Goal: Communication & Community: Answer question/provide support

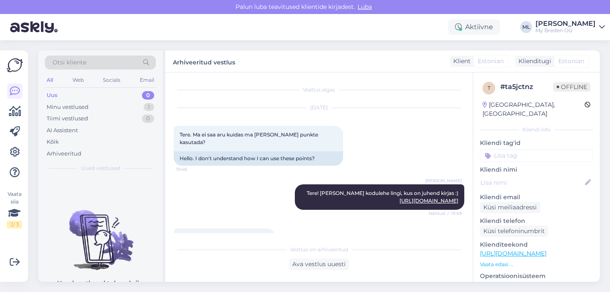
scroll to position [365, 0]
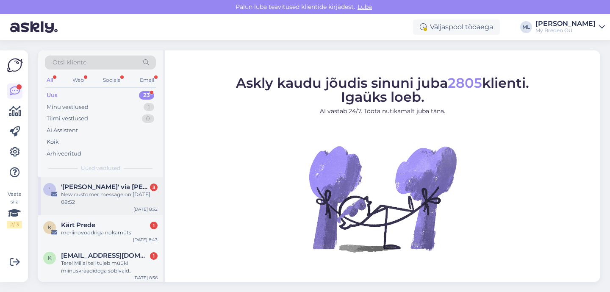
click at [80, 195] on div "New customer message on 29. september 2025 08:52" at bounding box center [109, 198] width 97 height 15
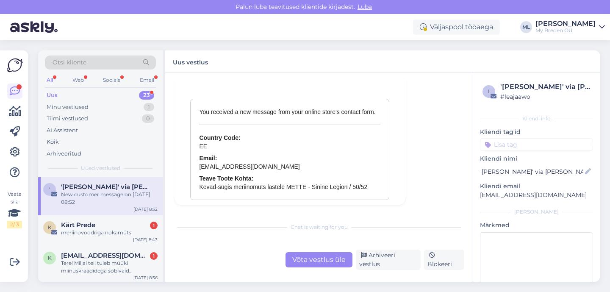
scroll to position [3727, 0]
click at [385, 266] on div "Arhiveeri vestlus" at bounding box center [388, 260] width 65 height 20
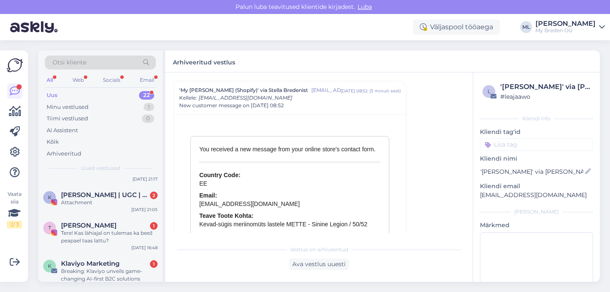
scroll to position [658, 0]
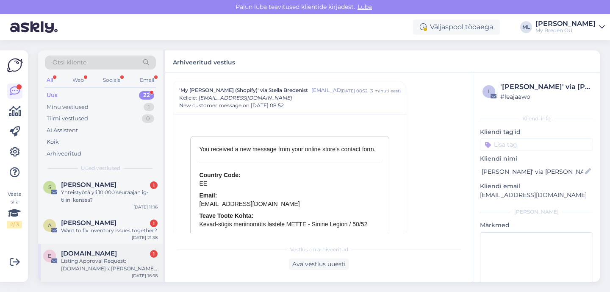
drag, startPoint x: 95, startPoint y: 255, endPoint x: 100, endPoint y: 258, distance: 5.7
click at [95, 256] on span "EuropeElite.eu" at bounding box center [89, 254] width 56 height 8
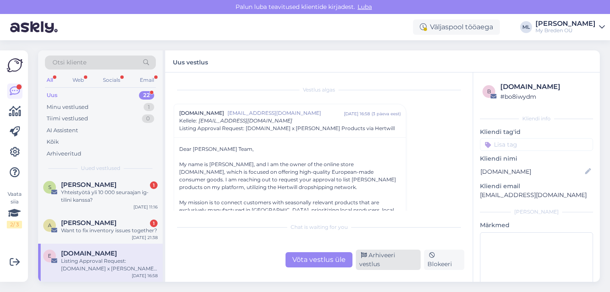
click at [373, 264] on div "Arhiveeri vestlus" at bounding box center [388, 260] width 65 height 20
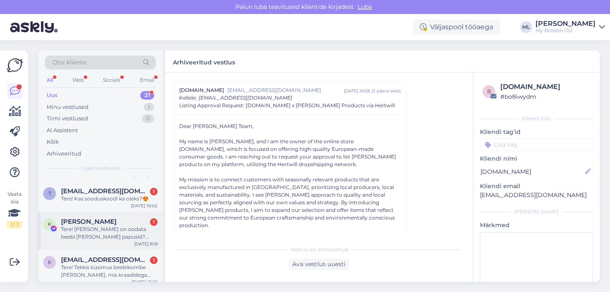
scroll to position [620, 0]
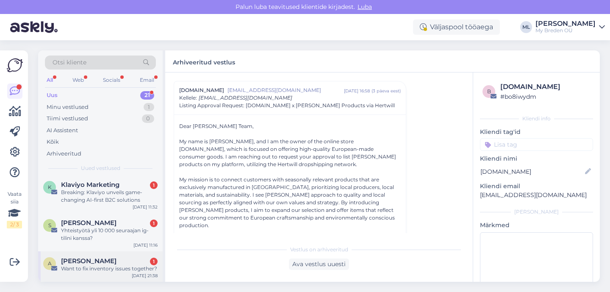
click at [83, 264] on span "André Baaij" at bounding box center [89, 261] width 56 height 8
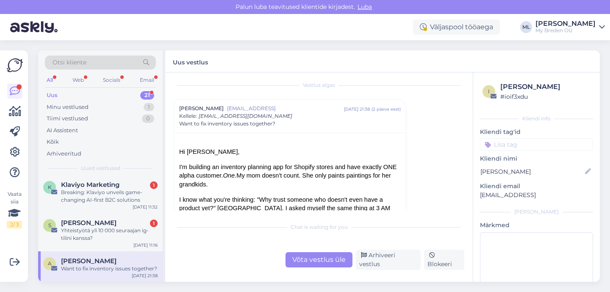
scroll to position [5, 0]
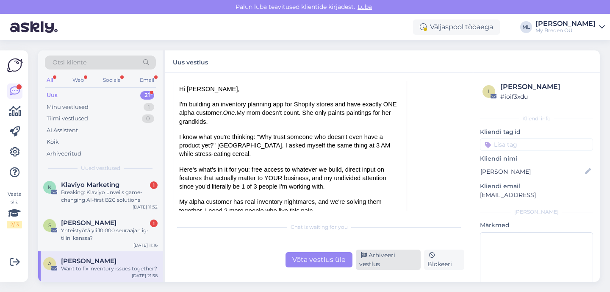
click at [376, 262] on div "Arhiveeri vestlus" at bounding box center [388, 260] width 65 height 20
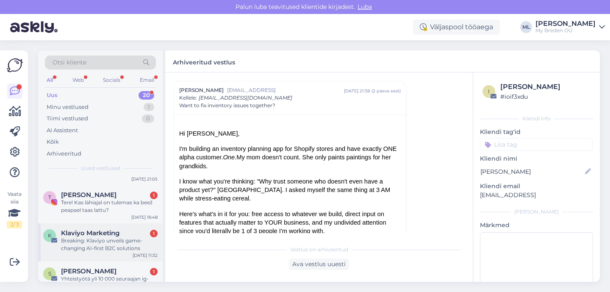
scroll to position [590, 0]
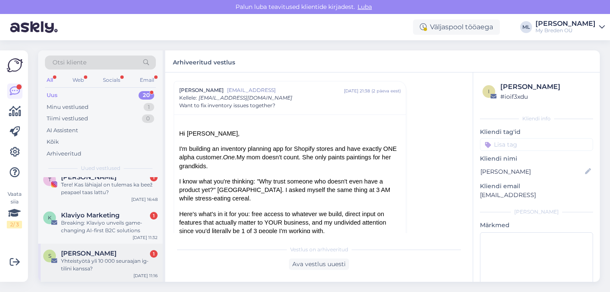
click at [95, 264] on div "Yhteistyötä yli 10 000 seuraajan ig-tilini kanssa?" at bounding box center [109, 264] width 97 height 15
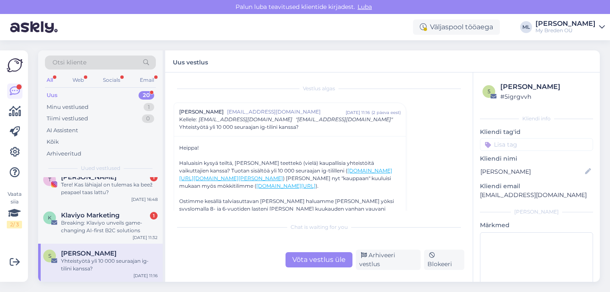
scroll to position [2, 0]
click at [373, 260] on div "Arhiveeri vestlus" at bounding box center [388, 260] width 65 height 20
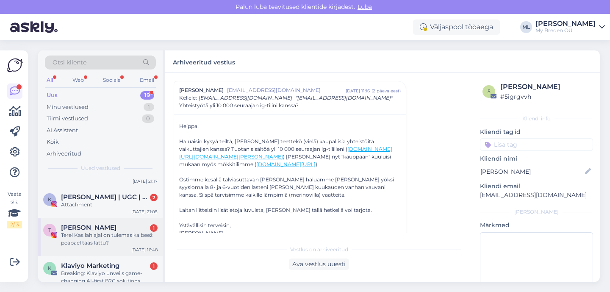
scroll to position [551, 0]
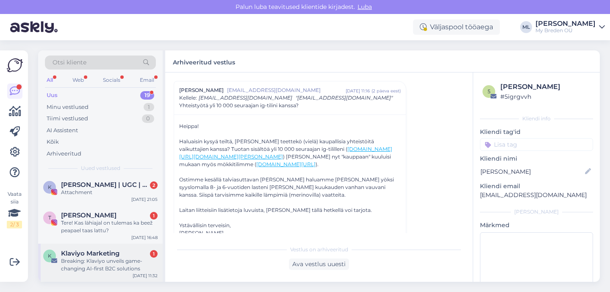
click at [92, 264] on div "Breaking: Klaviyo unveils game-changing AI-first B2C solutions" at bounding box center [109, 264] width 97 height 15
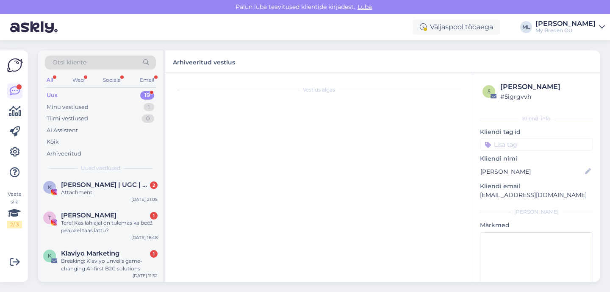
scroll to position [1188, 0]
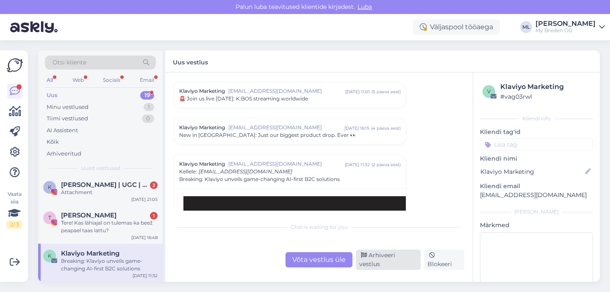
click at [381, 262] on div "Arhiveeri vestlus" at bounding box center [388, 260] width 65 height 20
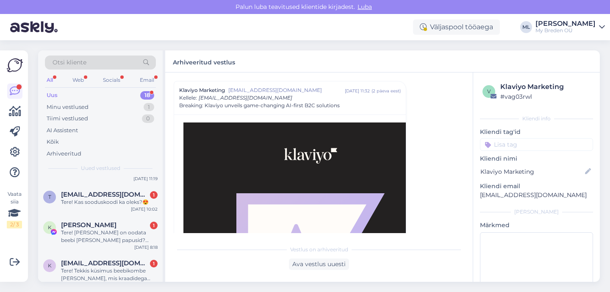
scroll to position [331, 0]
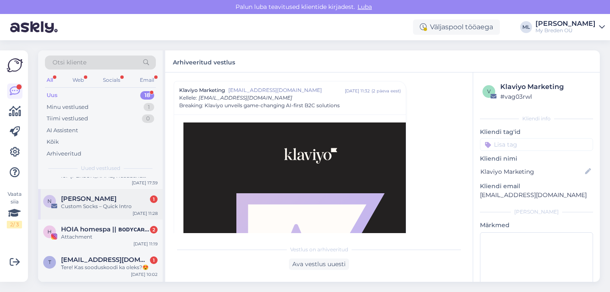
click at [102, 204] on div "Custom Socks – Quick Intro" at bounding box center [109, 207] width 97 height 8
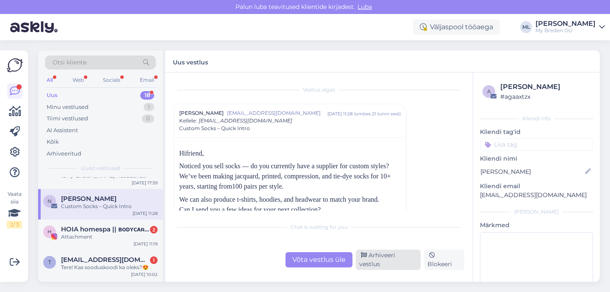
click at [379, 258] on div "Arhiveeri vestlus" at bounding box center [388, 260] width 65 height 20
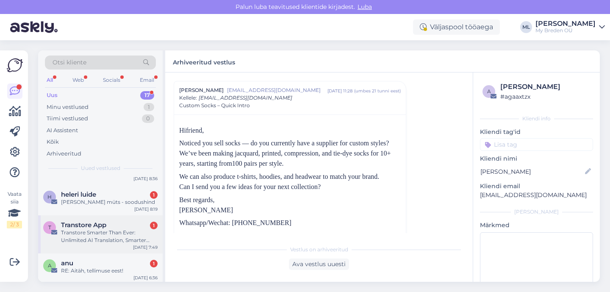
scroll to position [61, 0]
click at [85, 229] on div "Transtore Smarter Than Ever: Unlimited AI Translation, Smarter Redirects & Fast…" at bounding box center [109, 235] width 97 height 15
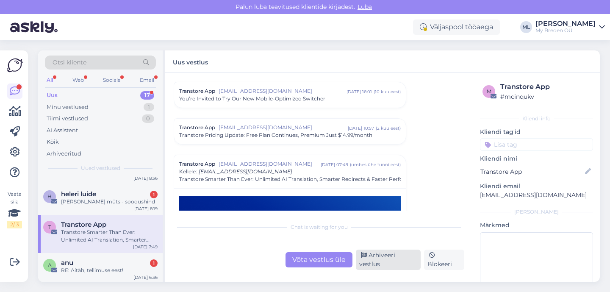
click at [379, 262] on div "Arhiveeri vestlus" at bounding box center [388, 260] width 65 height 20
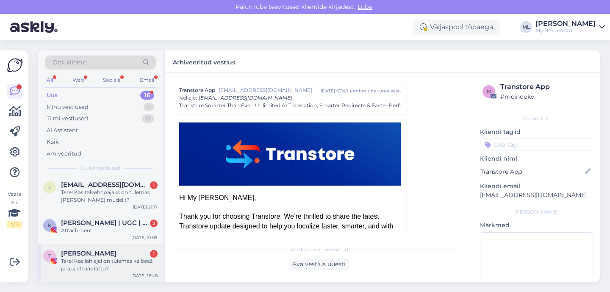
click at [89, 264] on div "Tere! Kas lähiajal on tulemas ka beež peapael taas lattu?" at bounding box center [109, 264] width 97 height 15
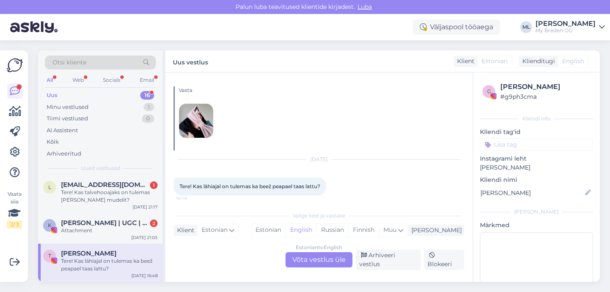
click at [332, 263] on div "Estonian to English Võta vestlus üle" at bounding box center [319, 259] width 67 height 15
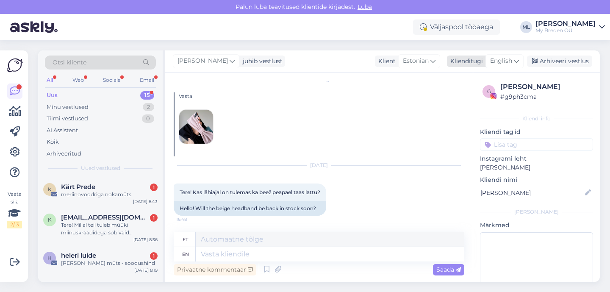
click at [509, 60] on span "English" at bounding box center [501, 60] width 22 height 9
type input "est"
click at [468, 103] on link "Estonian" at bounding box center [485, 99] width 93 height 14
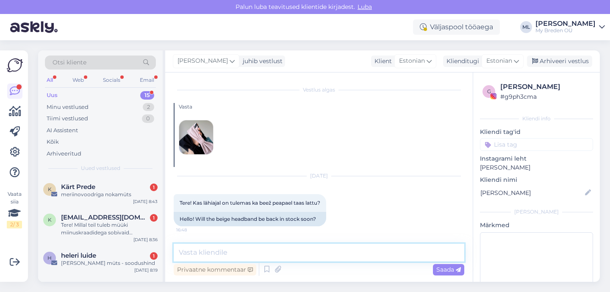
drag, startPoint x: 249, startPoint y: 256, endPoint x: 250, endPoint y: 251, distance: 4.4
click at [250, 253] on textarea at bounding box center [319, 253] width 291 height 18
type textarea "Tere! Jaa, tuleb juurde, selle nädala jooksul peaks e-poes olema :)"
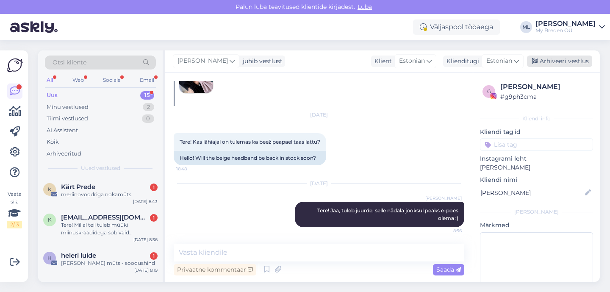
click at [548, 56] on div "Arhiveeri vestlus" at bounding box center [559, 61] width 65 height 11
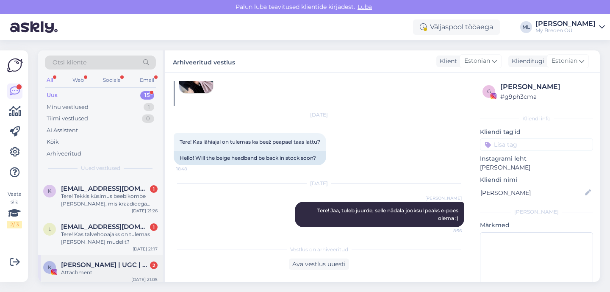
scroll to position [406, 0]
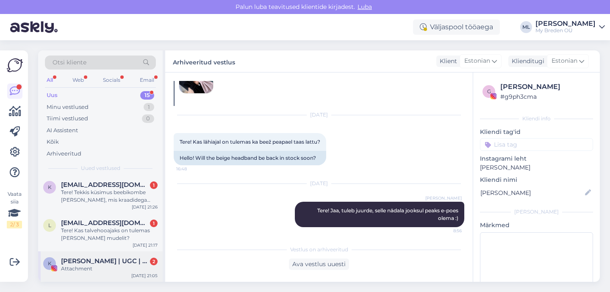
click at [83, 264] on span "Kristin | UGC | SoMe spetsialist 🤍" at bounding box center [105, 261] width 88 height 8
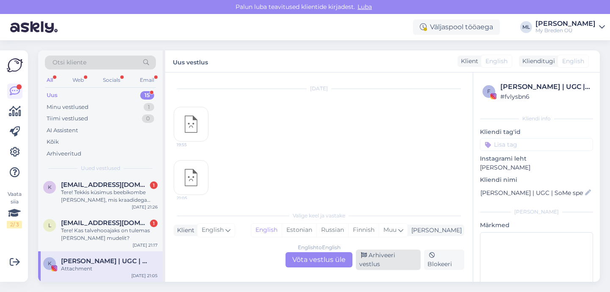
click at [394, 265] on div "Arhiveeri vestlus" at bounding box center [388, 260] width 65 height 20
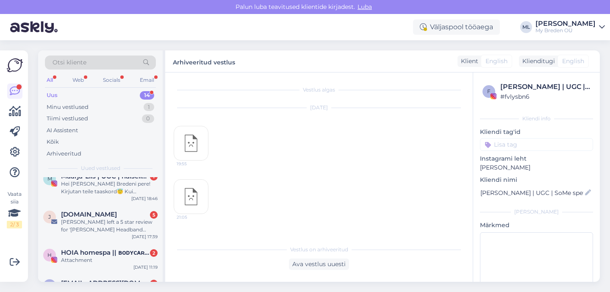
scroll to position [376, 0]
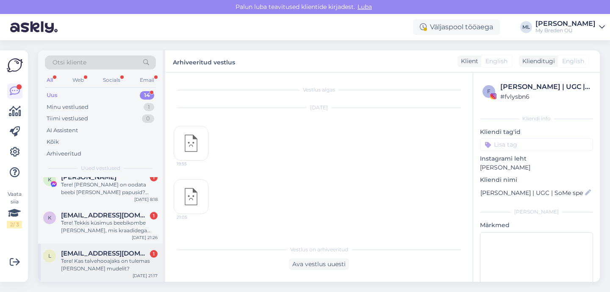
drag, startPoint x: 82, startPoint y: 259, endPoint x: 90, endPoint y: 258, distance: 8.5
click at [81, 259] on div "Tere! Kas talvehooajaks on tulemas ka caison mudelit?" at bounding box center [109, 264] width 97 height 15
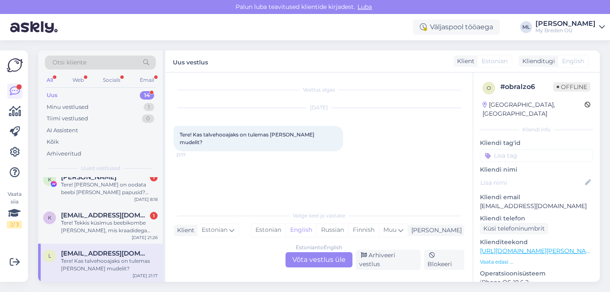
click at [333, 265] on div "Estonian to English Võta vestlus üle" at bounding box center [319, 259] width 67 height 15
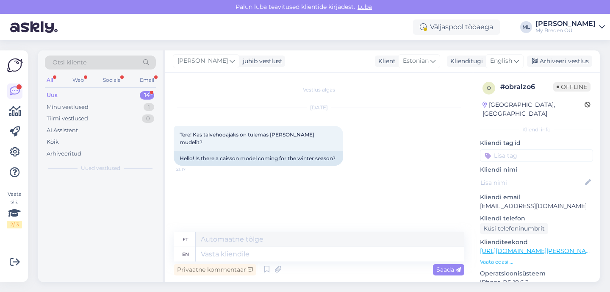
scroll to position [0, 0]
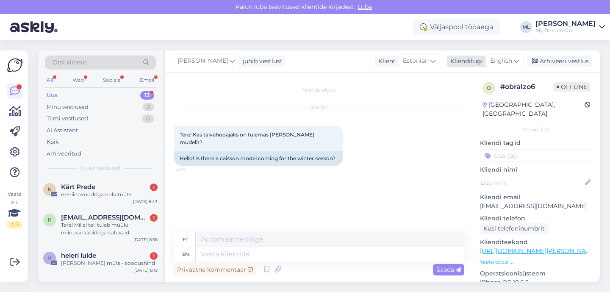
click at [506, 64] on span "English" at bounding box center [501, 60] width 22 height 9
click at [507, 59] on span "English" at bounding box center [501, 60] width 22 height 9
click at [501, 60] on span "English" at bounding box center [501, 60] width 22 height 9
click at [462, 99] on link "Estonian" at bounding box center [485, 99] width 93 height 14
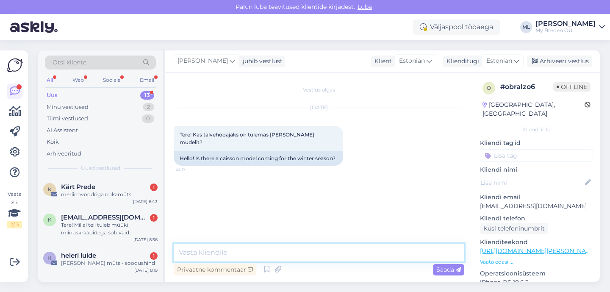
click at [224, 253] on textarea at bounding box center [319, 253] width 291 height 18
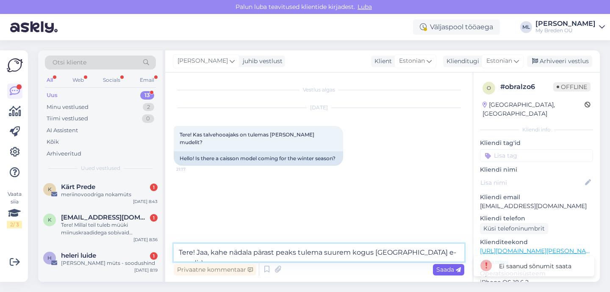
type textarea "Tere! Jaa, kahe nädala pärast peaks tulema suurem kogus Caisoneid e-poodi :)"
click at [445, 272] on span "Saada" at bounding box center [449, 270] width 25 height 8
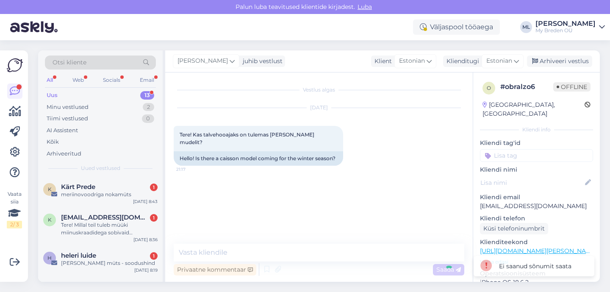
scroll to position [1, 0]
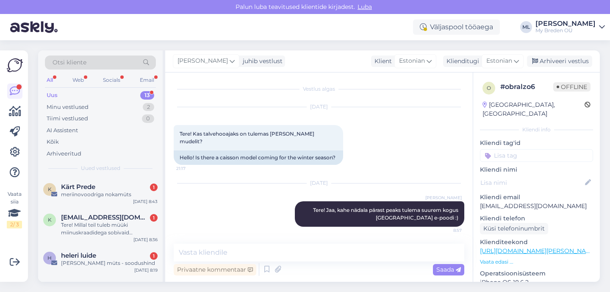
drag, startPoint x: 548, startPoint y: 64, endPoint x: 512, endPoint y: 84, distance: 40.8
click at [548, 64] on div "Arhiveeri vestlus" at bounding box center [559, 61] width 65 height 11
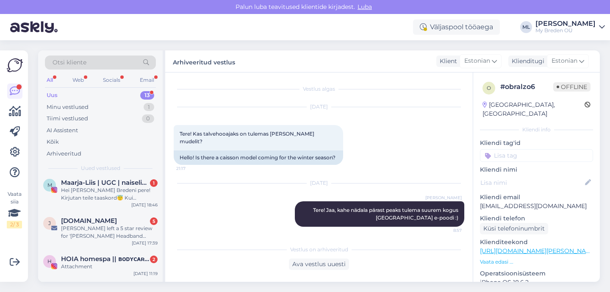
scroll to position [338, 0]
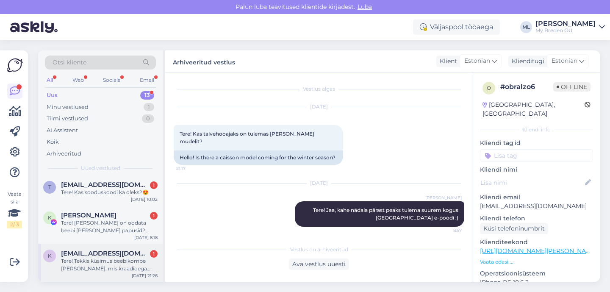
click at [82, 253] on span "Ketrinkoorik@gmail.com" at bounding box center [105, 254] width 88 height 8
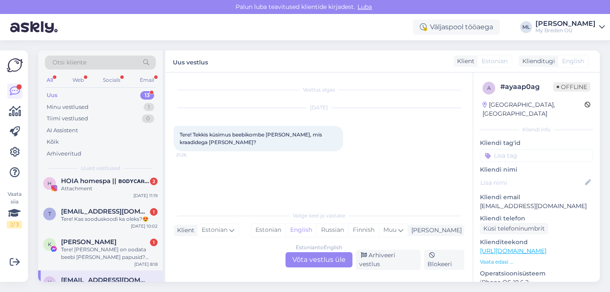
scroll to position [271, 0]
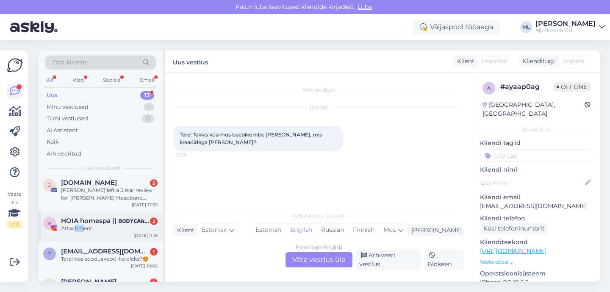
click at [72, 230] on div "Attachment" at bounding box center [109, 229] width 97 height 8
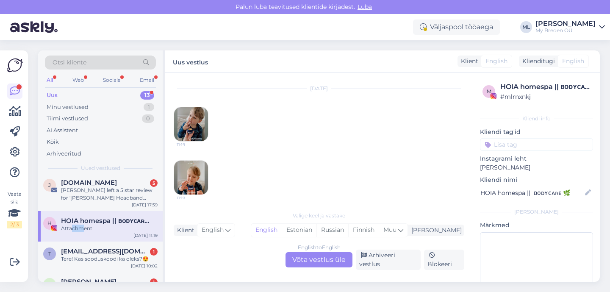
scroll to position [178, 0]
click at [188, 128] on img at bounding box center [191, 124] width 34 height 34
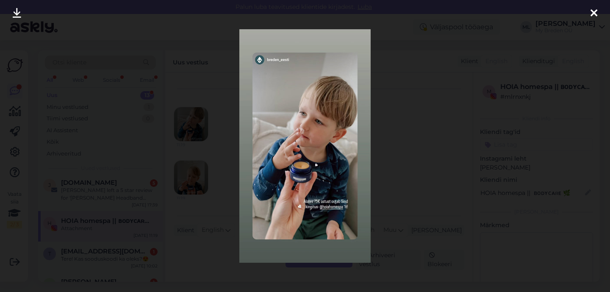
click at [599, 11] on div at bounding box center [594, 13] width 17 height 27
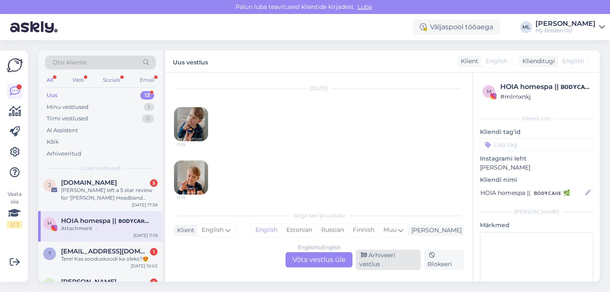
click at [391, 261] on div "Arhiveeri vestlus" at bounding box center [388, 260] width 65 height 20
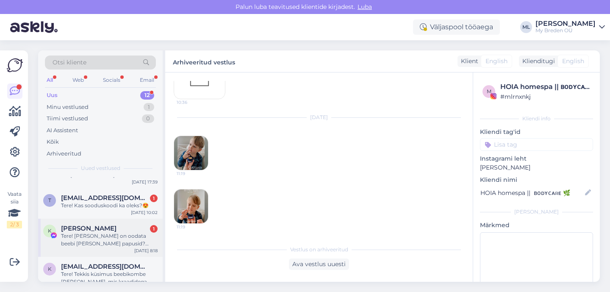
scroll to position [294, 0]
click at [86, 209] on div "Tere! Kas sooduskoodi ka oleks?😍" at bounding box center [109, 206] width 97 height 8
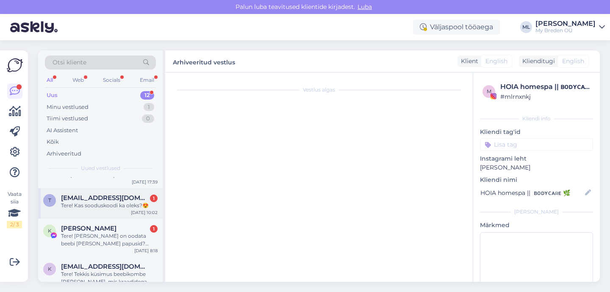
scroll to position [0, 0]
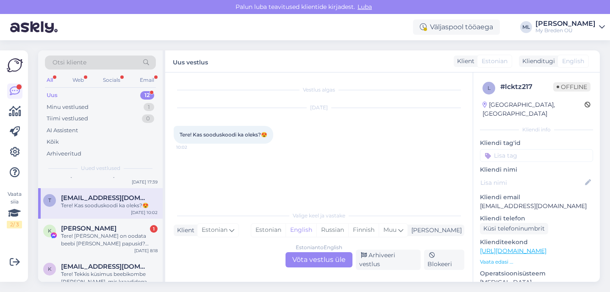
click at [112, 200] on span "Tamsalukairi99@gmail.com" at bounding box center [105, 198] width 88 height 8
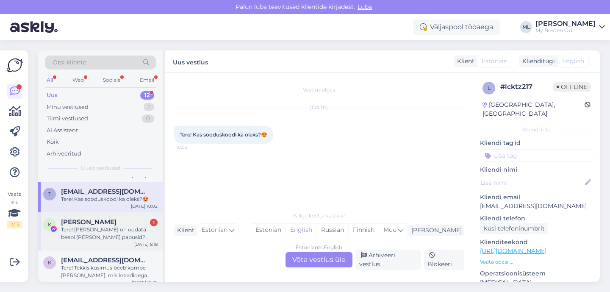
scroll to position [307, 0]
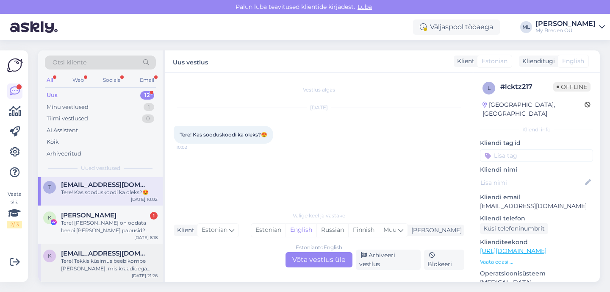
click at [97, 256] on span "Ketrinkoorik@gmail.com" at bounding box center [105, 254] width 88 height 8
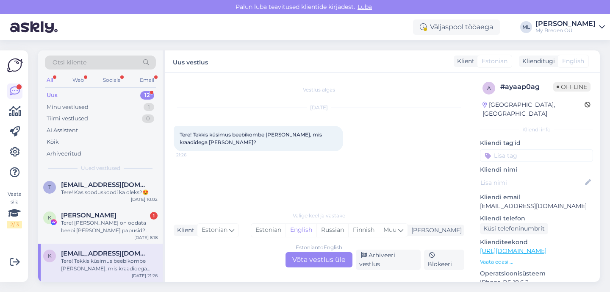
click at [311, 260] on div "Estonian to English Võta vestlus üle" at bounding box center [319, 259] width 67 height 15
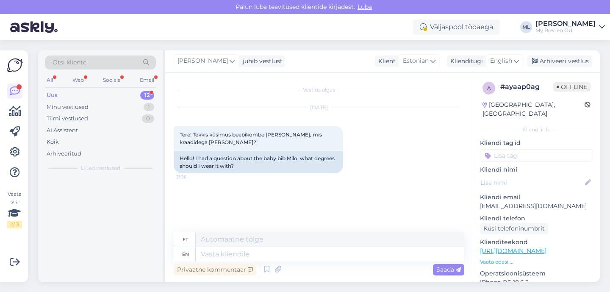
scroll to position [0, 0]
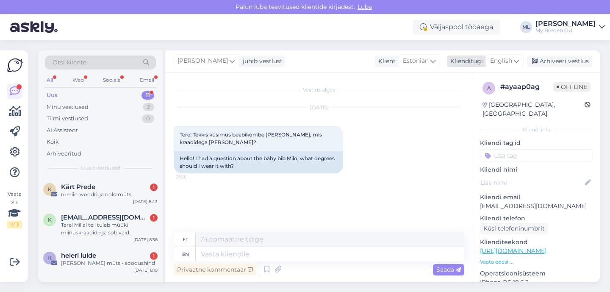
click at [522, 62] on div "English" at bounding box center [505, 61] width 38 height 14
click at [470, 99] on link "Estonian" at bounding box center [485, 99] width 93 height 14
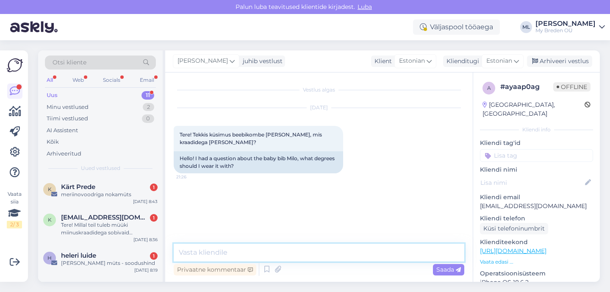
click at [206, 253] on textarea at bounding box center [319, 253] width 291 height 18
paste textarea "https://mybreden.com/et/blogs/breden-blogi/beebide-riietumismaatriks"
click at [198, 250] on textarea "Tere! https://mybreden.com/et/blogs/breden-blogi/beebide-riietumismaatriks" at bounding box center [319, 253] width 291 height 18
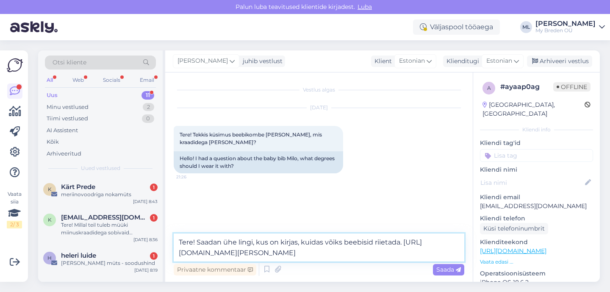
click at [323, 239] on textarea "Tere! Saadan ühe lingi, kus on kirjas, kuidas võiks beebisid riietada. https://…" at bounding box center [319, 248] width 291 height 28
click at [406, 239] on textarea "Tere! Saadan ühe lingi, kus on kirjas, kuidas võiks beebisid riietada. https://…" at bounding box center [319, 248] width 291 height 28
click at [238, 243] on textarea "Tere! Saadan ühe lingi, kus on kirjas, kuidas võiks beebisid riietada. https://…" at bounding box center [319, 248] width 291 height 28
click at [238, 239] on textarea "Tere! Saadan ühe blogi lingi, kus on kirjas, kuidas võiks beebisid riietada. ht…" at bounding box center [319, 248] width 291 height 28
click at [441, 243] on textarea "Tere! Saadan ühe meie blogi lingi, kus on kirjas, kuidas võiks beebisid riietad…" at bounding box center [319, 248] width 291 height 28
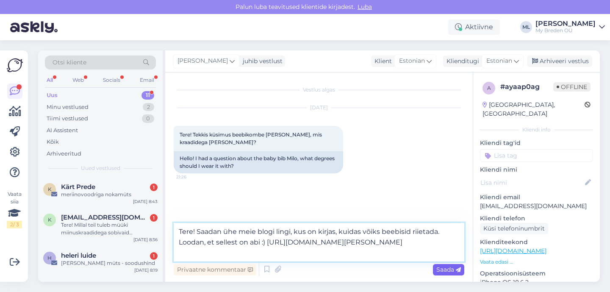
type textarea "Tere! Saadan ühe meie blogi lingi, kus on kirjas, kuidas võiks beebisid riietad…"
click at [440, 272] on span "Saada" at bounding box center [449, 270] width 25 height 8
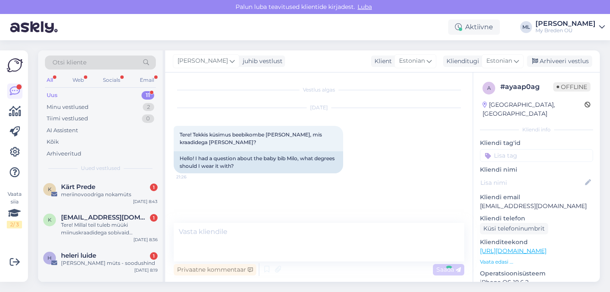
scroll to position [24, 0]
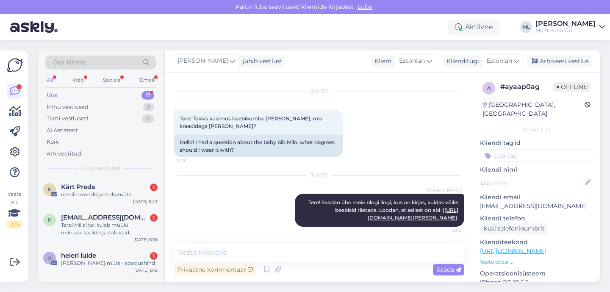
drag, startPoint x: 546, startPoint y: 63, endPoint x: 531, endPoint y: 74, distance: 19.2
click at [546, 64] on div "Arhiveeri vestlus" at bounding box center [559, 61] width 65 height 11
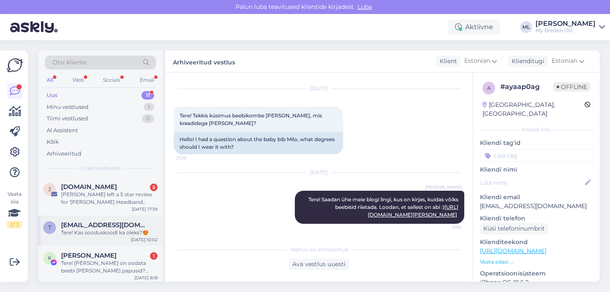
scroll to position [269, 0]
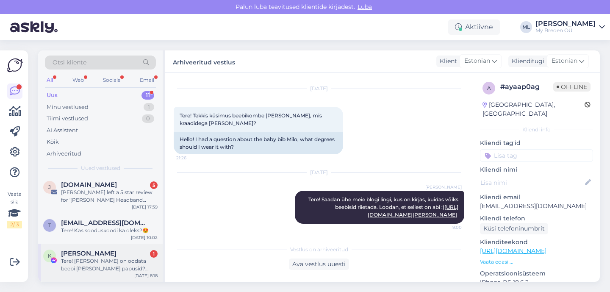
drag, startPoint x: 92, startPoint y: 257, endPoint x: 114, endPoint y: 264, distance: 23.9
click at [92, 256] on div "Kelli Põder 1 Tere! Millal on oodata beebi kindaid ja papusid? Meriino just" at bounding box center [109, 261] width 97 height 23
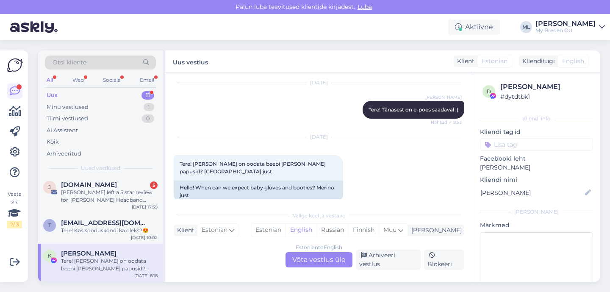
click at [115, 258] on div "Tere! Millal on oodata beebi kindaid ja papusid? Meriino just" at bounding box center [109, 264] width 97 height 15
click at [312, 261] on div "Estonian to English Võta vestlus üle" at bounding box center [319, 259] width 67 height 15
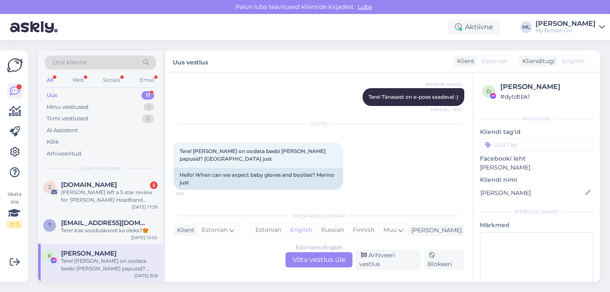
scroll to position [0, 0]
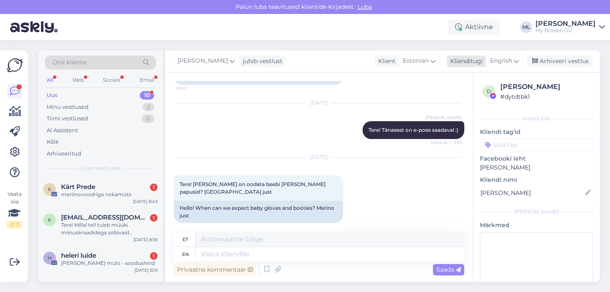
click at [507, 58] on span "English" at bounding box center [501, 60] width 22 height 9
click at [472, 100] on link "Estonian" at bounding box center [485, 99] width 93 height 14
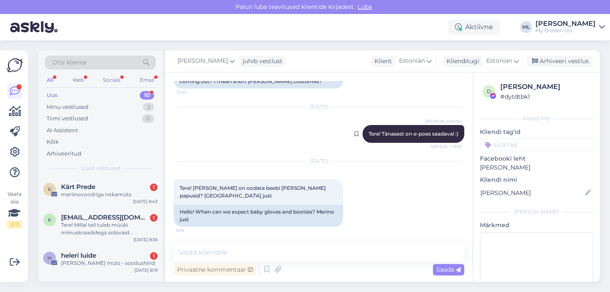
scroll to position [870, 0]
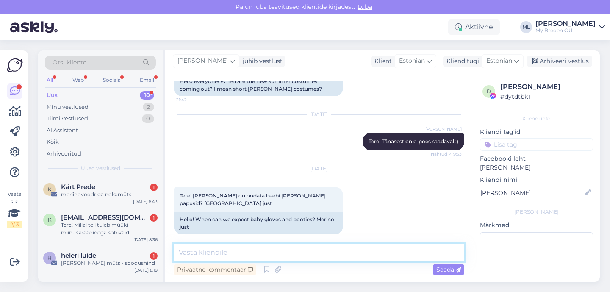
click at [227, 253] on textarea at bounding box center [319, 253] width 291 height 18
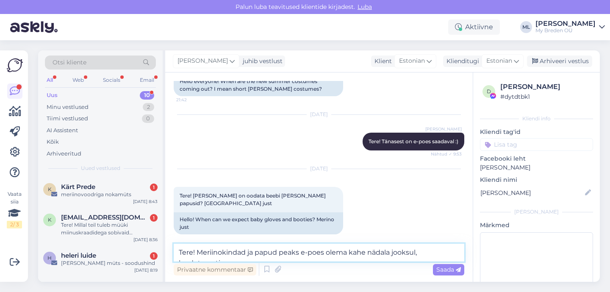
scroll to position [880, 0]
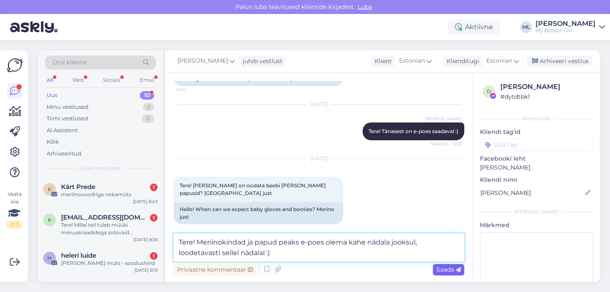
type textarea "Tere! Meriinokindad ja papud peaks e-poes olema kahe nädala jooksul, loodetavas…"
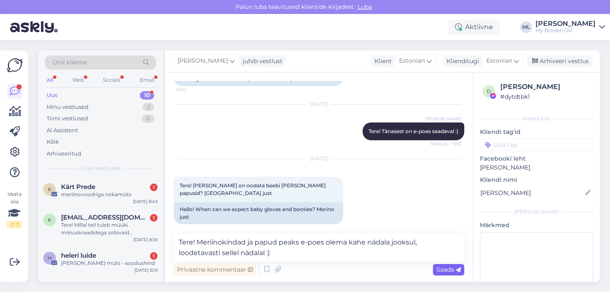
click at [446, 269] on span "Saada" at bounding box center [449, 270] width 25 height 8
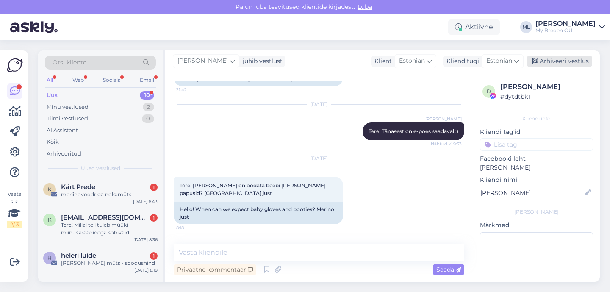
scroll to position [932, 0]
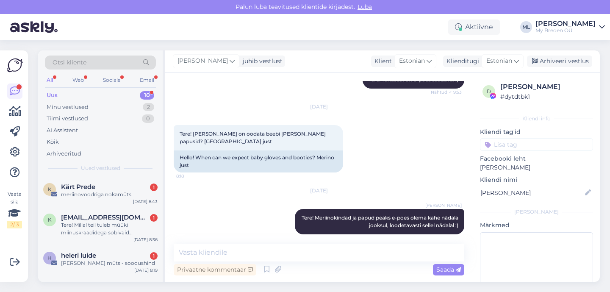
drag, startPoint x: 559, startPoint y: 59, endPoint x: 504, endPoint y: 75, distance: 57.8
click at [559, 58] on div "Arhiveeri vestlus" at bounding box center [559, 61] width 65 height 11
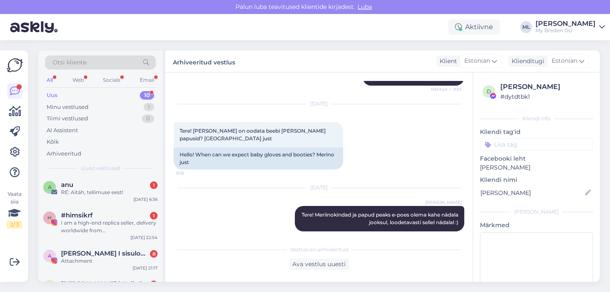
scroll to position [231, 0]
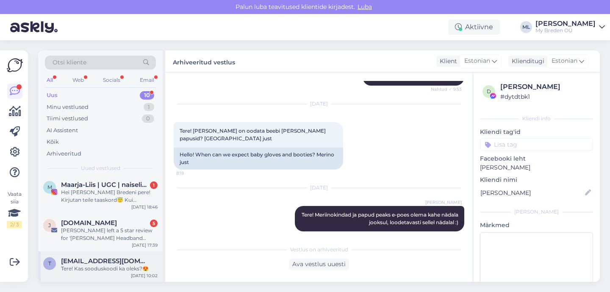
click at [92, 258] on span "Tamsalukairi99@gmail.com" at bounding box center [105, 261] width 88 height 8
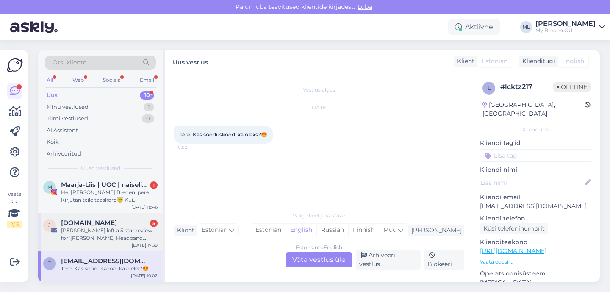
click at [87, 239] on div "Kaja left a 5 star review for 'Merino Wool Headband PEARLE'" at bounding box center [109, 234] width 97 height 15
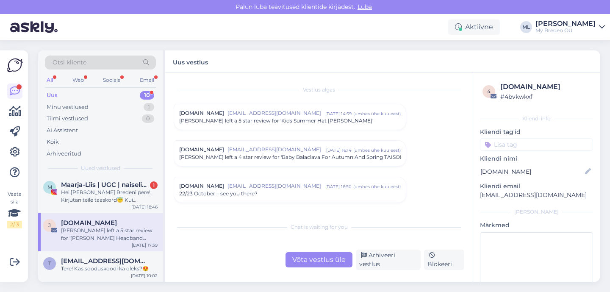
scroll to position [3558, 0]
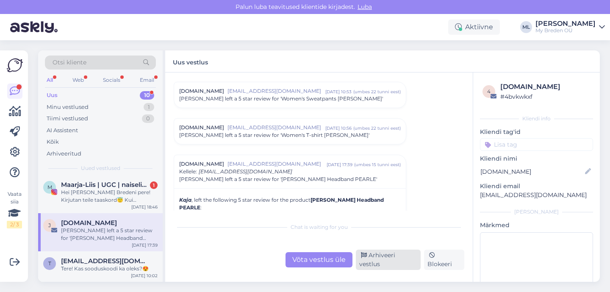
click at [385, 262] on div "Arhiveeri vestlus" at bounding box center [388, 260] width 65 height 20
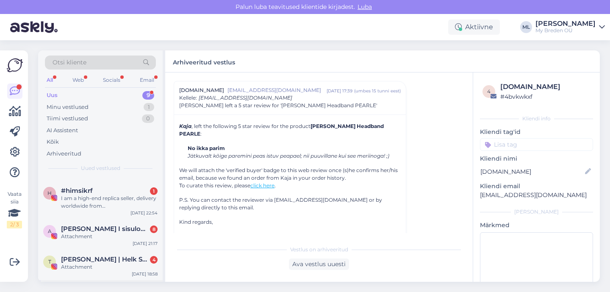
scroll to position [193, 0]
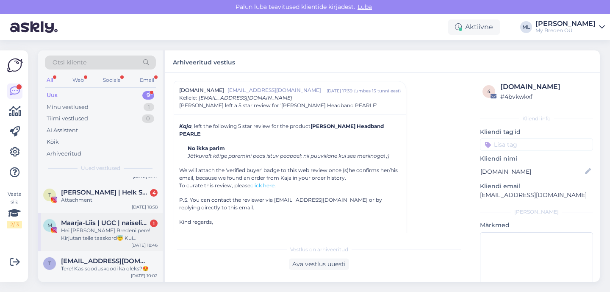
click at [104, 235] on div "Hei armas Bredeni pere! Kirjutan teile taaskord😇 Kui nägin teie peapaela, siis …" at bounding box center [109, 234] width 97 height 15
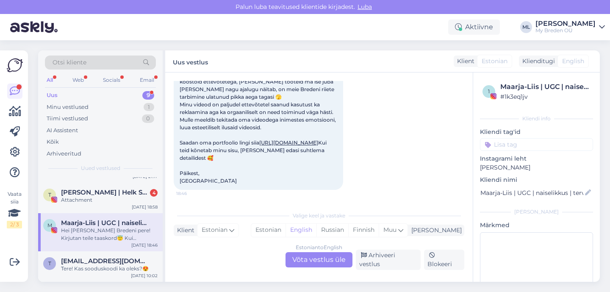
scroll to position [109, 0]
click at [409, 262] on div "Arhiveeri vestlus" at bounding box center [388, 260] width 65 height 20
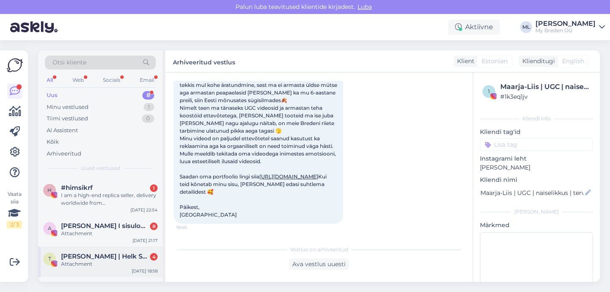
scroll to position [155, 0]
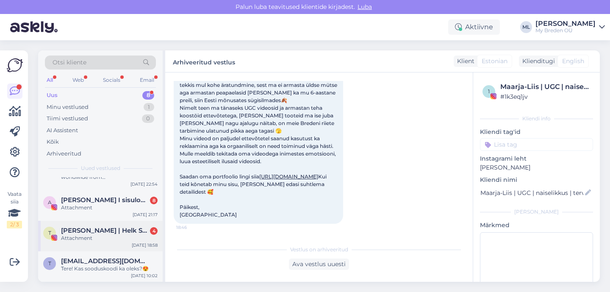
drag, startPoint x: 82, startPoint y: 226, endPoint x: 90, endPoint y: 230, distance: 8.9
click at [82, 226] on div "T Teele | Helk Stuudio 4 Attachment Sep 28 18:58" at bounding box center [100, 236] width 125 height 31
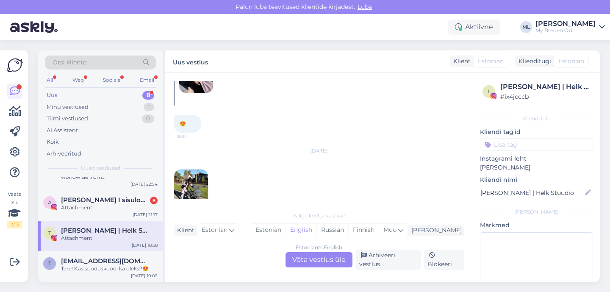
click at [189, 172] on img at bounding box center [191, 187] width 34 height 34
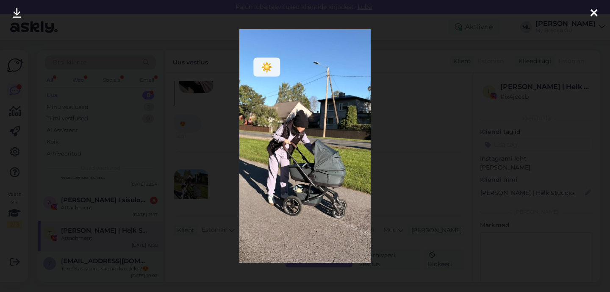
click at [589, 12] on div at bounding box center [594, 13] width 17 height 27
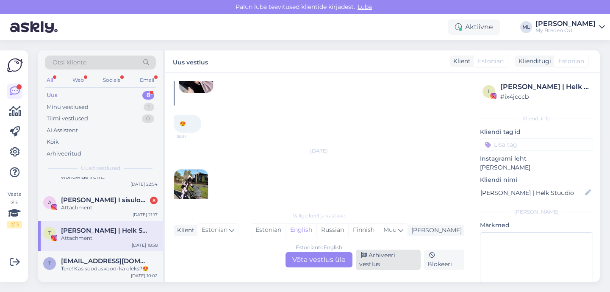
click at [385, 259] on div "Arhiveeri vestlus" at bounding box center [388, 260] width 65 height 20
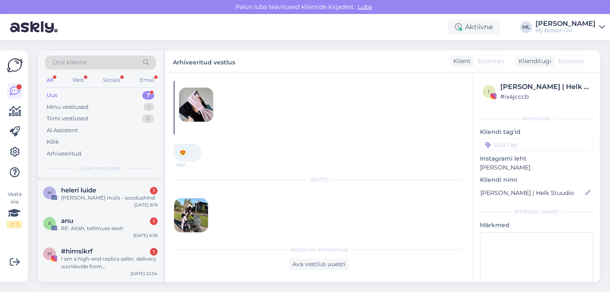
scroll to position [124, 0]
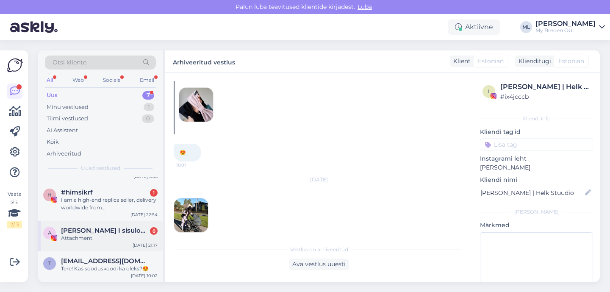
click at [93, 236] on div "Attachment" at bounding box center [109, 238] width 97 height 8
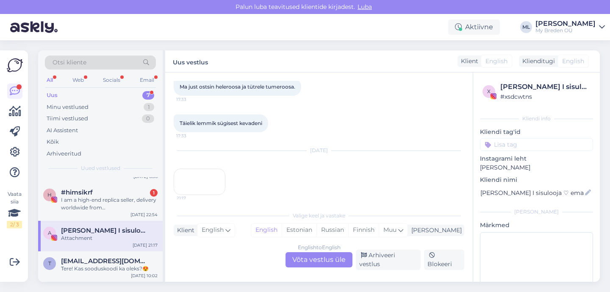
click at [214, 184] on div "21:17" at bounding box center [200, 182] width 52 height 26
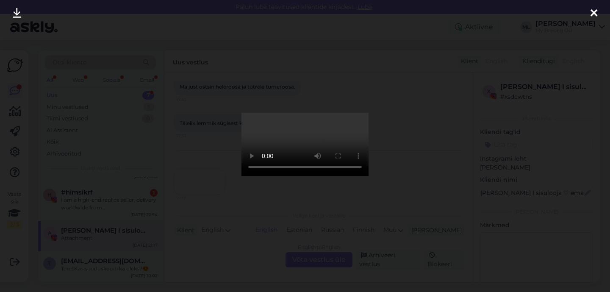
drag, startPoint x: 594, startPoint y: 14, endPoint x: 594, endPoint y: 18, distance: 4.7
click at [594, 18] on icon at bounding box center [594, 13] width 7 height 11
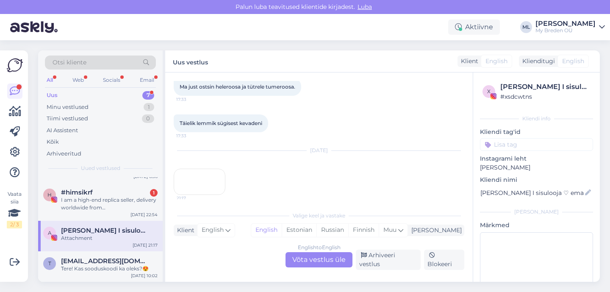
click at [341, 264] on div "English to English Võta vestlus üle" at bounding box center [319, 259] width 67 height 15
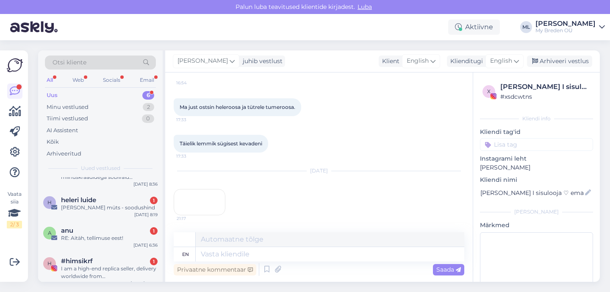
scroll to position [94, 0]
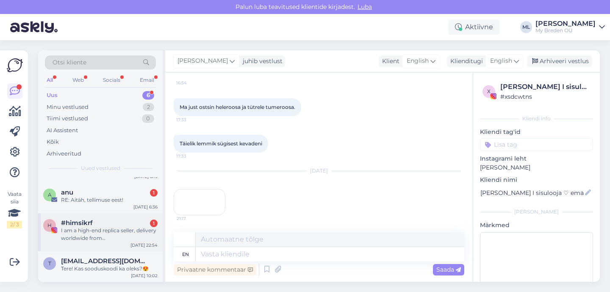
click at [94, 235] on div "I am a high-end replica seller, delivery worldwide from China. We offer Swiss w…" at bounding box center [109, 234] width 97 height 15
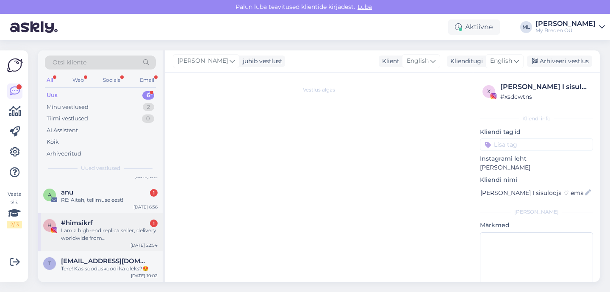
scroll to position [18, 0]
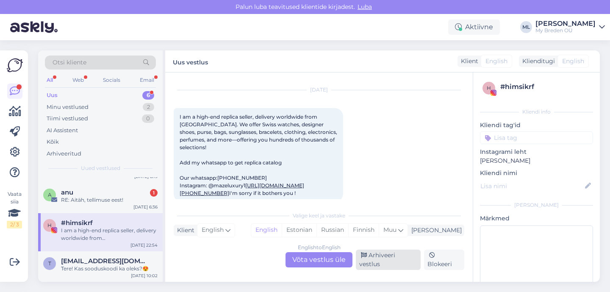
click at [393, 263] on div "Arhiveeri vestlus" at bounding box center [388, 260] width 65 height 20
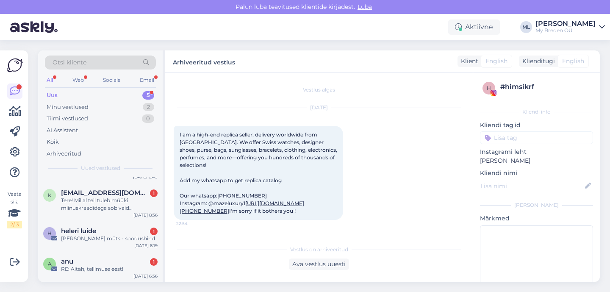
scroll to position [56, 0]
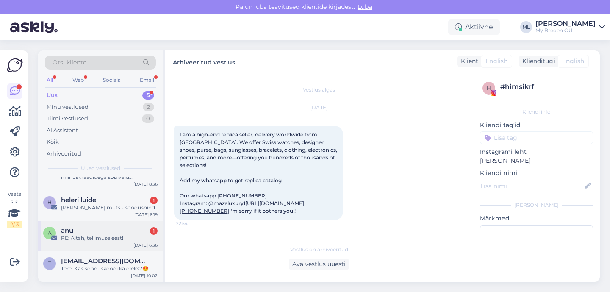
click at [97, 229] on div "anu 1" at bounding box center [109, 231] width 97 height 8
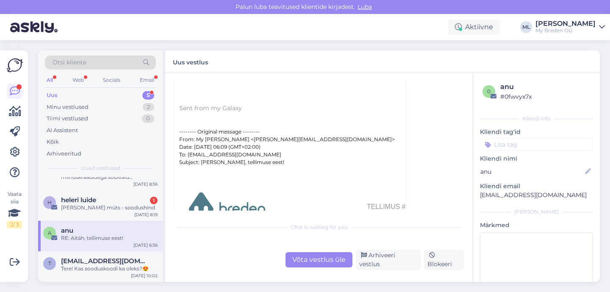
scroll to position [0, 0]
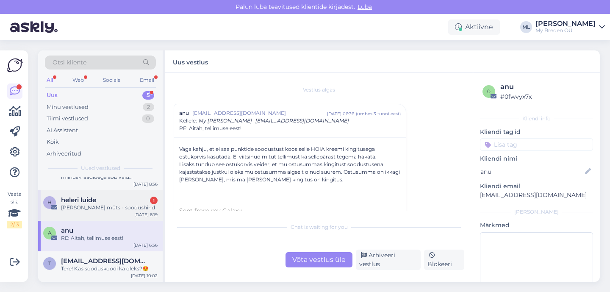
click at [84, 209] on div "Breden müts - soodushind" at bounding box center [109, 208] width 97 height 8
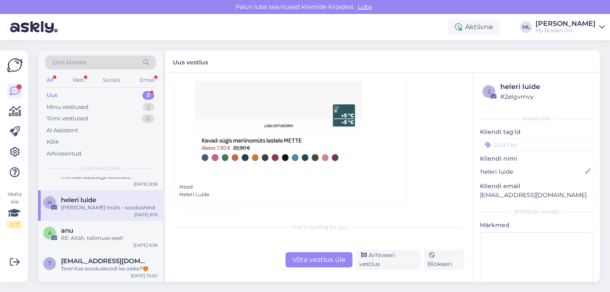
click at [317, 259] on div "Võta vestlus üle" at bounding box center [319, 259] width 67 height 15
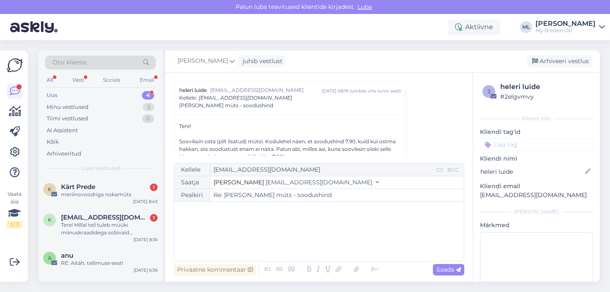
click at [266, 186] on span "info@mybreden.com" at bounding box center [319, 182] width 107 height 8
click at [347, 126] on div "Tere! Sooviksin osta (pilt lisatud) mütsi. Kodulehel näen, et soodushind 7.90, …" at bounding box center [290, 279] width 222 height 314
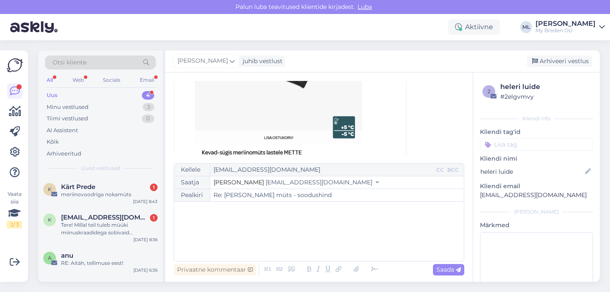
scroll to position [245, 0]
click at [431, 111] on div "Vestlus algas heleri luide heleri.luide@gmail.com sept 29 08:19 ( umbes ühe tun…" at bounding box center [323, 118] width 298 height 75
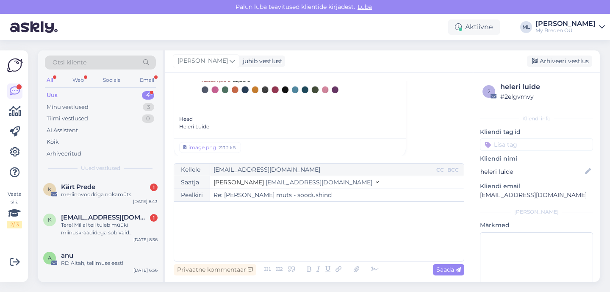
scroll to position [335, 0]
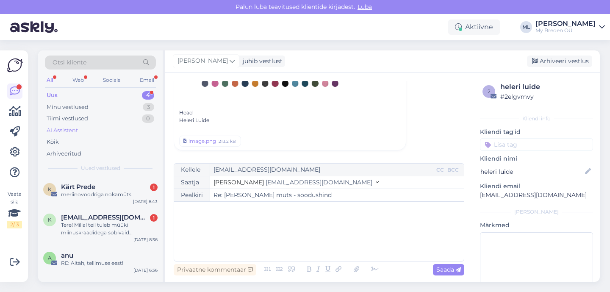
click at [87, 125] on div "AI Assistent" at bounding box center [100, 131] width 111 height 12
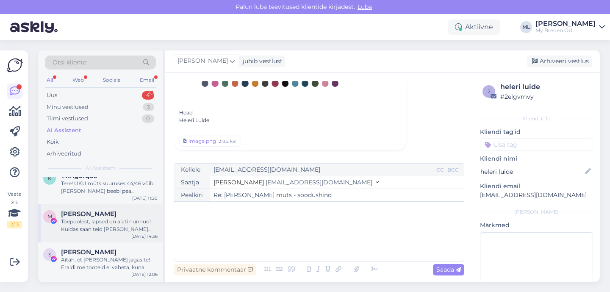
scroll to position [0, 0]
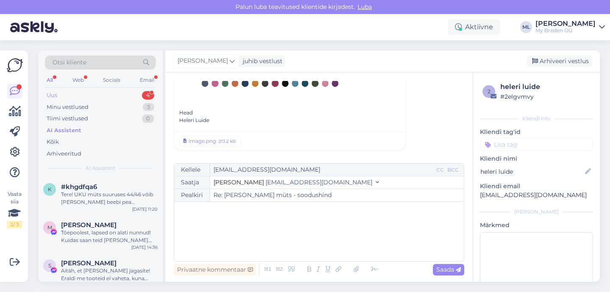
click at [67, 96] on div "Uus 4" at bounding box center [100, 95] width 111 height 12
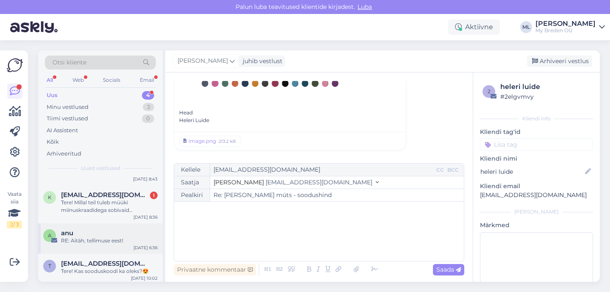
scroll to position [25, 0]
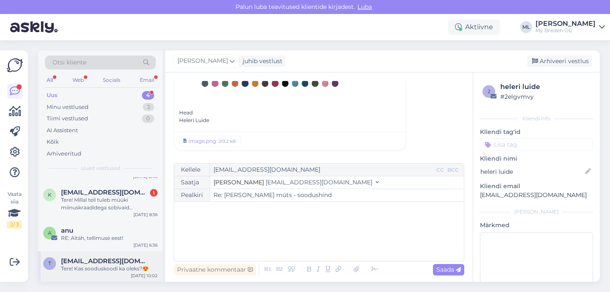
click at [92, 267] on div "Tere! Kas sooduskoodi ka oleks?😍" at bounding box center [109, 269] width 97 height 8
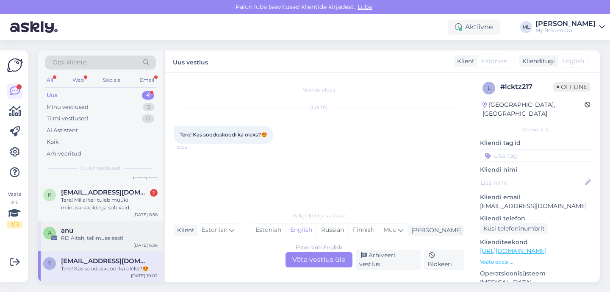
click at [87, 237] on div "RE: Aitäh, tellimuse eest!" at bounding box center [109, 238] width 97 height 8
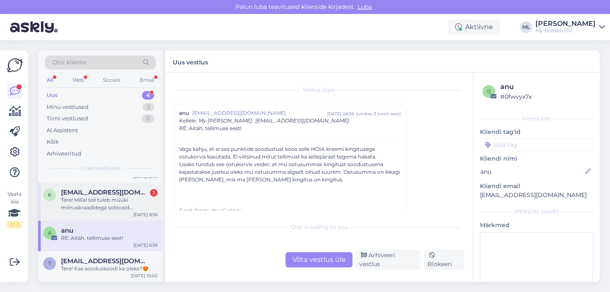
click at [100, 200] on div "Tere! Millal teil tuleb müüki miinuskraadidega sobivaid tuukrimütse beebidele, …" at bounding box center [109, 203] width 97 height 15
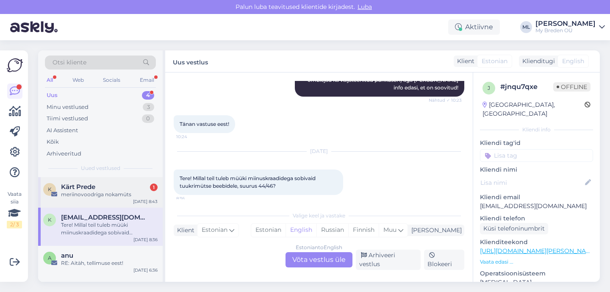
click at [79, 195] on div "meriinovoodriga nokamüts" at bounding box center [109, 195] width 97 height 8
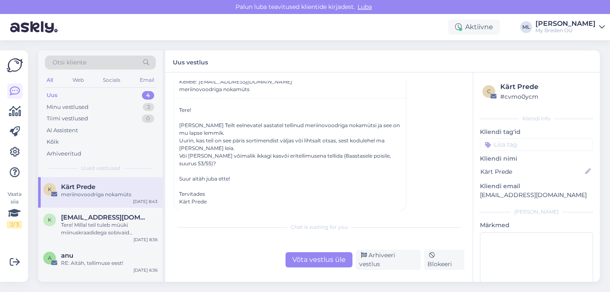
scroll to position [39, 0]
drag, startPoint x: 334, startPoint y: 267, endPoint x: 320, endPoint y: 276, distance: 16.7
click at [334, 267] on div "Võta vestlus üle" at bounding box center [319, 259] width 67 height 15
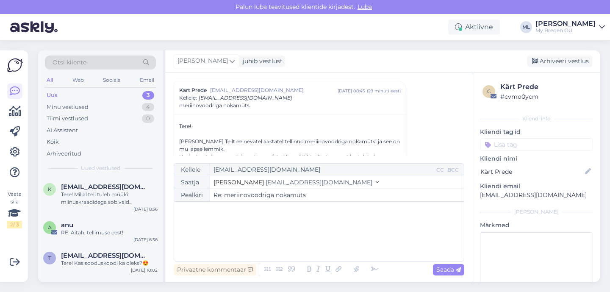
click at [266, 185] on span "info@mybreden.com" at bounding box center [319, 182] width 107 height 8
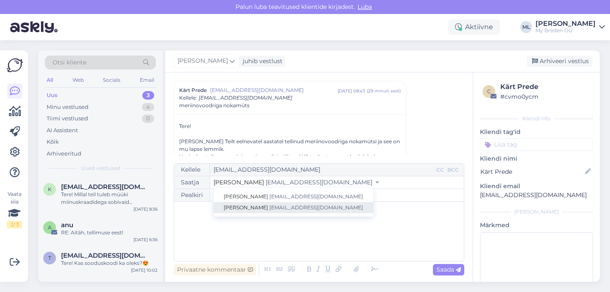
drag, startPoint x: 250, startPoint y: 204, endPoint x: 230, endPoint y: 215, distance: 23.3
click at [250, 204] on link "Mari-Liis info@mybreden.com" at bounding box center [294, 207] width 160 height 11
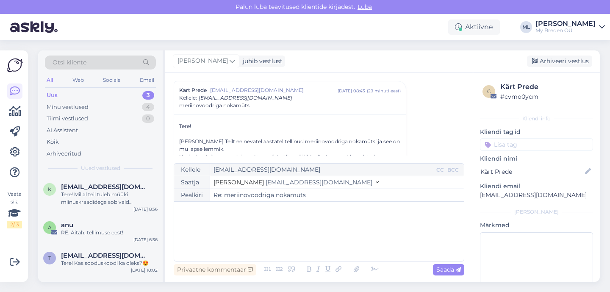
click at [218, 223] on div "﻿" at bounding box center [318, 231] width 281 height 51
click at [206, 215] on p "﻿" at bounding box center [318, 219] width 281 height 9
click at [212, 243] on div "Tere! ﻿ Aitäh kirja eest! E-poes on" at bounding box center [318, 231] width 281 height 51
click at [330, 237] on p "E-poes on olemas nokaga meriinomüts MORRIS :)" at bounding box center [318, 237] width 281 height 9
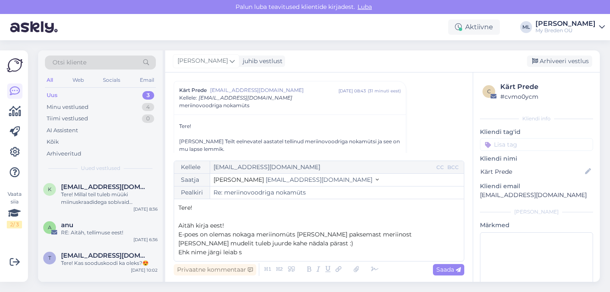
click at [266, 256] on p "Ehk nime järgi leiab s" at bounding box center [318, 252] width 281 height 9
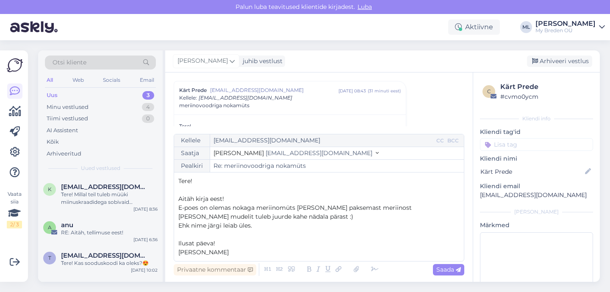
click at [447, 262] on div "Privaatne kommentaar Saada" at bounding box center [319, 270] width 291 height 16
click at [449, 267] on span "Saada" at bounding box center [449, 270] width 25 height 8
type input "Re: Re: meriinovoodriga nokamüts"
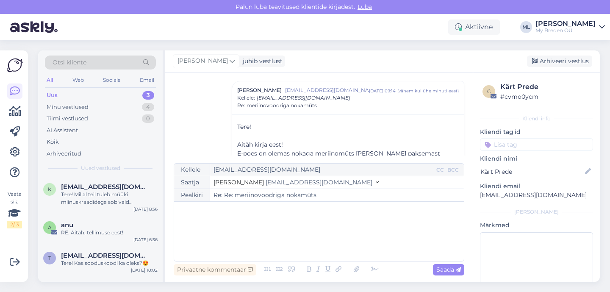
scroll to position [179, 0]
click at [548, 64] on div "Arhiveeri vestlus" at bounding box center [559, 61] width 65 height 11
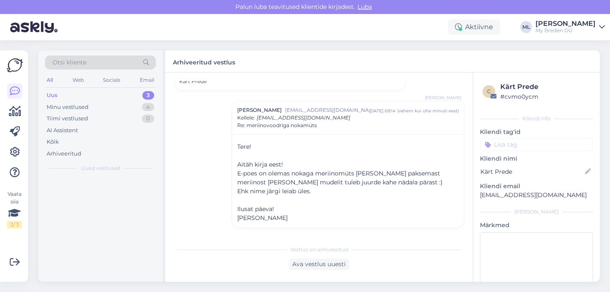
scroll to position [159, 0]
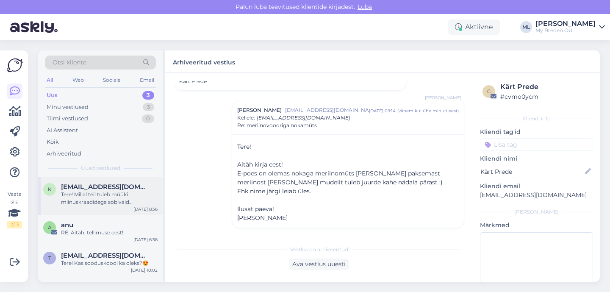
click at [92, 203] on div "Tere! Millal teil tuleb müüki miinuskraadidega sobivaid tuukrimütse beebidele, …" at bounding box center [109, 198] width 97 height 15
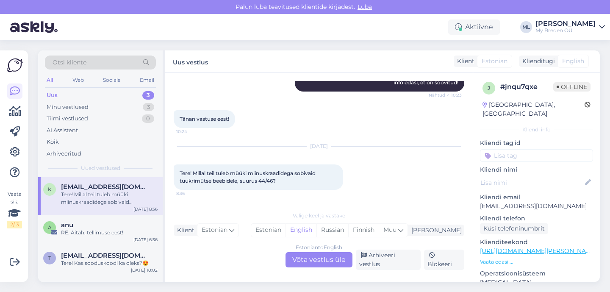
scroll to position [128, 0]
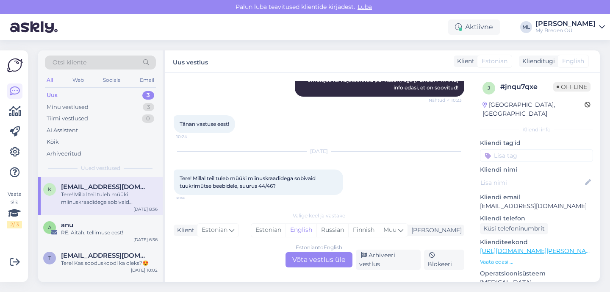
click at [310, 264] on div "Estonian to English Võta vestlus üle" at bounding box center [319, 259] width 67 height 15
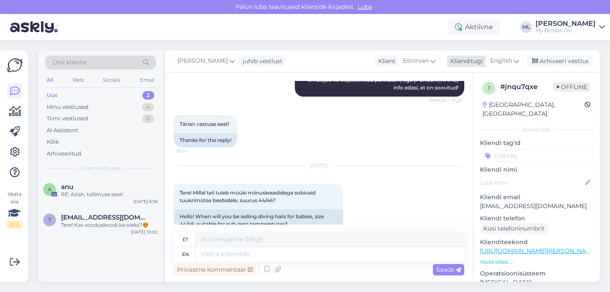
click at [506, 63] on span "English" at bounding box center [501, 60] width 22 height 9
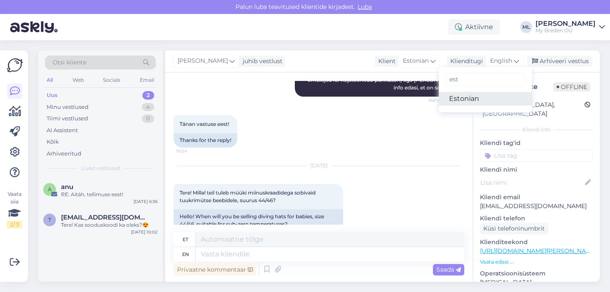
type input "est"
click at [466, 99] on link "Estonian" at bounding box center [485, 99] width 93 height 14
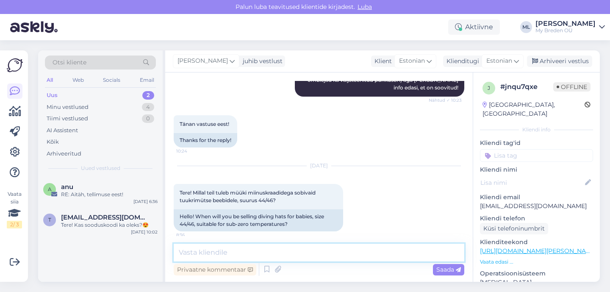
click at [214, 255] on textarea at bounding box center [319, 253] width 291 height 18
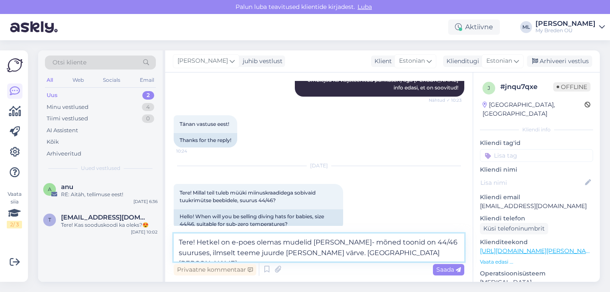
drag, startPoint x: 369, startPoint y: 252, endPoint x: 329, endPoint y: 255, distance: 39.5
click at [329, 255] on textarea "Tere! Hetkel on e-poes olemas mudelid BREM- mõned toonid on 44/46 suuruses, ilm…" at bounding box center [319, 248] width 291 height 28
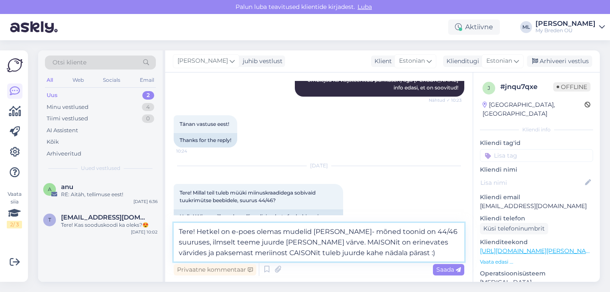
drag, startPoint x: 409, startPoint y: 241, endPoint x: 481, endPoint y: 267, distance: 76.4
click at [408, 243] on textarea "Tere! Hetkel on e-poes olemas mudelid BREM- mõned toonid on 44/46 suuruses, ilm…" at bounding box center [319, 242] width 291 height 39
type textarea "Tere! Hetkel on e-poes olemas mudelid BREM- mõned toonid on 44/46 suuruses, ilm…"
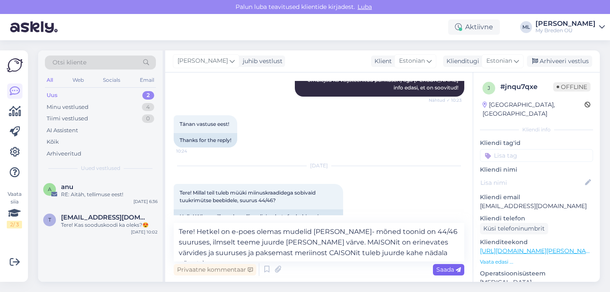
click at [454, 270] on span "Saada" at bounding box center [449, 270] width 25 height 8
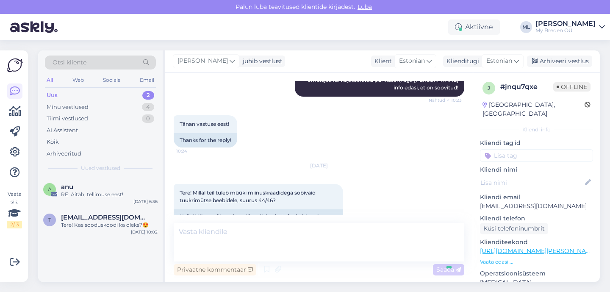
scroll to position [200, 0]
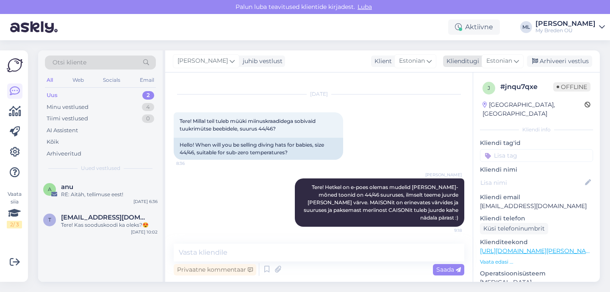
drag, startPoint x: 557, startPoint y: 59, endPoint x: 546, endPoint y: 61, distance: 11.1
click at [557, 59] on div "Arhiveeri vestlus" at bounding box center [559, 61] width 65 height 11
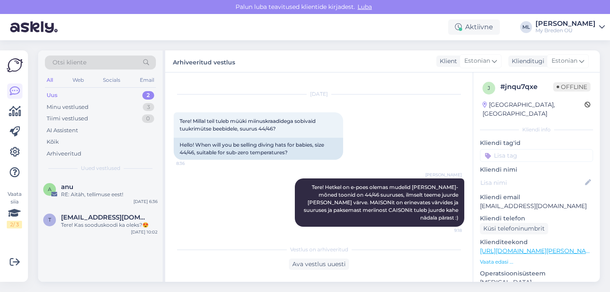
scroll to position [203, 0]
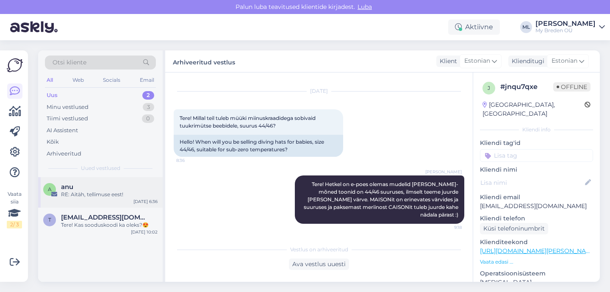
drag, startPoint x: 110, startPoint y: 195, endPoint x: 113, endPoint y: 198, distance: 4.5
click at [110, 194] on div "RE: Aitäh, tellimuse eest!" at bounding box center [109, 195] width 97 height 8
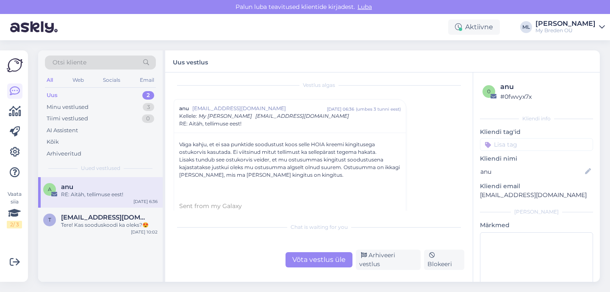
scroll to position [12, 0]
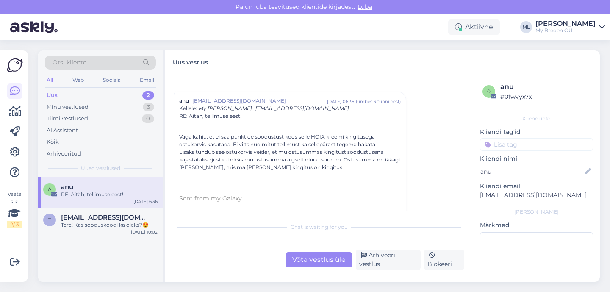
click at [37, 237] on div "Otsi kliente All Web Socials Email Uus 2 Minu vestlused 3 Tiimi vestlused 0 AI …" at bounding box center [321, 166] width 577 height 252
click at [96, 221] on div "Tere! Kas sooduskoodi ka oleks?😍" at bounding box center [109, 225] width 97 height 8
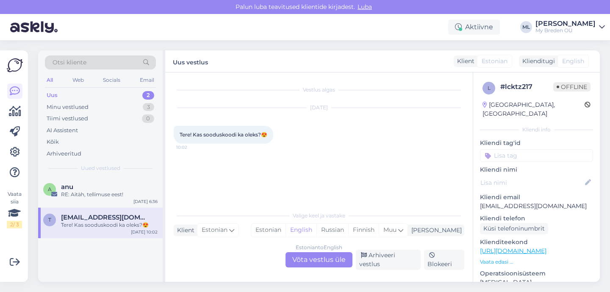
scroll to position [0, 0]
click at [303, 259] on div "Estonian to English Võta vestlus üle" at bounding box center [319, 259] width 67 height 15
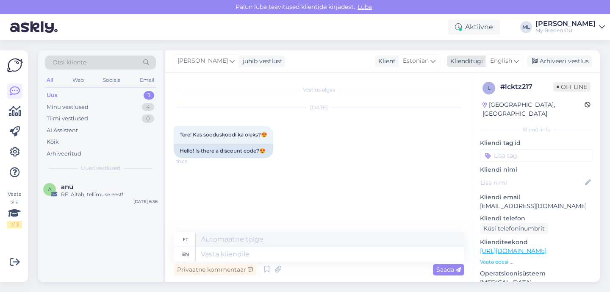
click at [500, 59] on span "English" at bounding box center [501, 60] width 22 height 9
type input "est"
drag, startPoint x: 478, startPoint y: 96, endPoint x: 467, endPoint y: 105, distance: 14.2
click at [478, 96] on link "Estonian" at bounding box center [485, 99] width 93 height 14
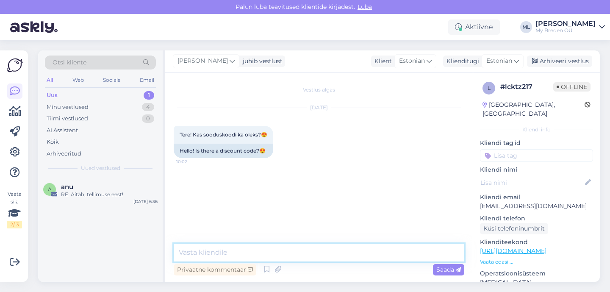
click at [299, 255] on textarea at bounding box center [319, 253] width 291 height 18
paste textarea "Hetkel meil kahjuks aktiivseid sooduskoode ei ole. Soovitame jälgida meie kodul…"
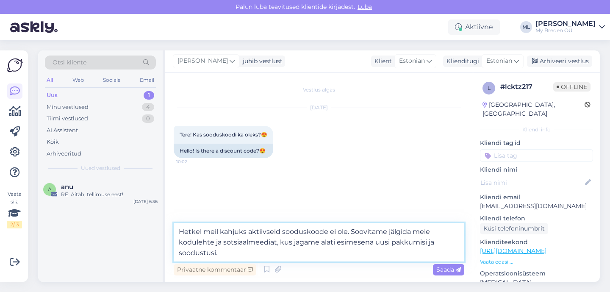
drag, startPoint x: 179, startPoint y: 233, endPoint x: 199, endPoint y: 238, distance: 21.1
click at [179, 232] on textarea "Hetkel meil kahjuks aktiivseid sooduskoode ei ole. Soovitame jälgida meie kodul…" at bounding box center [319, 242] width 291 height 39
click at [273, 252] on textarea "Tere! Hetkel meil kahjuks aktiivseid sooduskoode ei ole. Soovitame jälgida meie…" at bounding box center [319, 242] width 291 height 39
type textarea "Tere! Hetkel meil kahjuks aktiivseid sooduskoode ei ole. Soovitame jälgida meie…"
click at [452, 273] on div "Saada" at bounding box center [448, 269] width 31 height 11
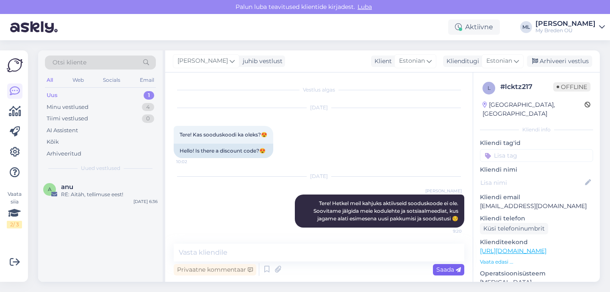
scroll to position [1, 0]
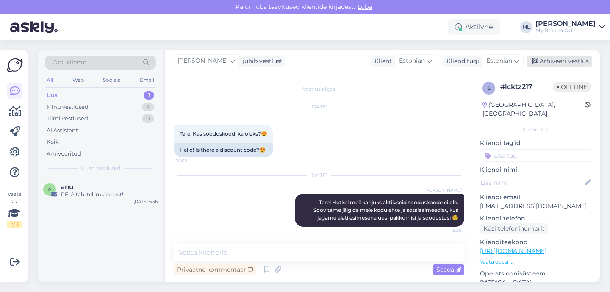
click at [573, 64] on div "Arhiveeri vestlus" at bounding box center [559, 61] width 65 height 11
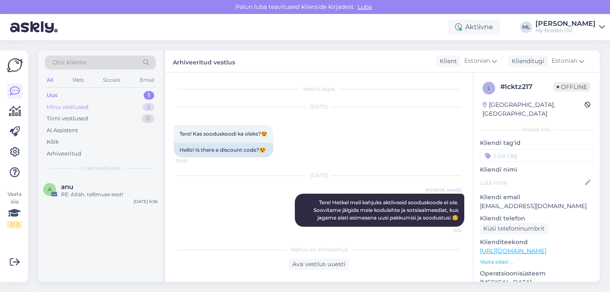
click at [64, 103] on div "Minu vestlused" at bounding box center [68, 107] width 42 height 8
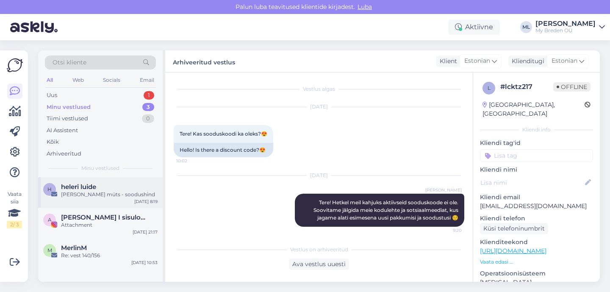
click at [88, 193] on div "Breden müts - soodushind" at bounding box center [109, 195] width 97 height 8
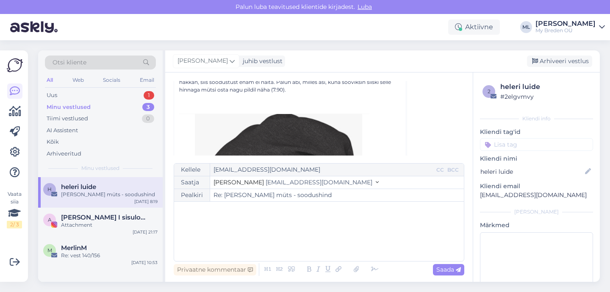
scroll to position [91, 0]
click at [317, 116] on img at bounding box center [274, 223] width 190 height 230
click at [109, 221] on div "Attachment" at bounding box center [109, 225] width 97 height 8
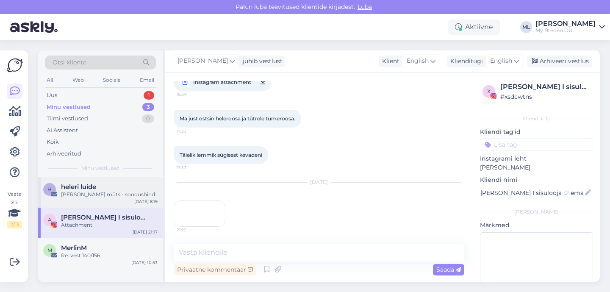
click at [120, 195] on div "Breden müts - soodushind" at bounding box center [109, 195] width 97 height 8
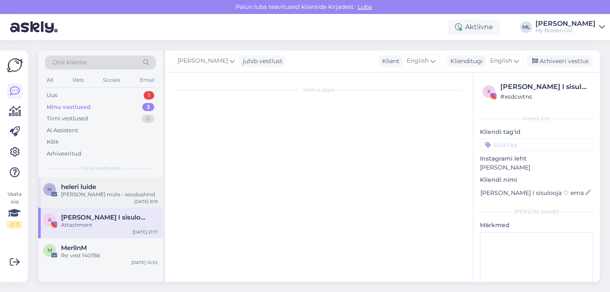
scroll to position [23, 0]
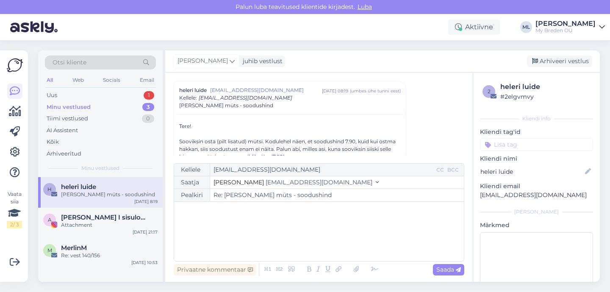
drag, startPoint x: 549, startPoint y: 62, endPoint x: 497, endPoint y: 86, distance: 57.3
click at [548, 62] on div "Arhiveeri vestlus" at bounding box center [559, 61] width 65 height 11
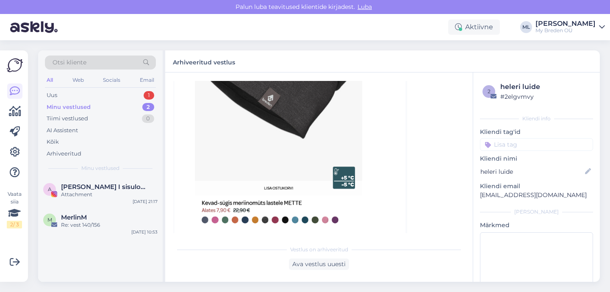
scroll to position [200, 0]
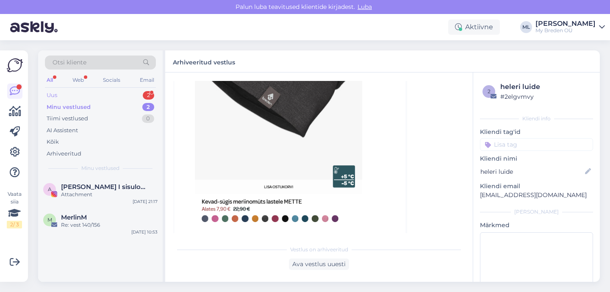
click at [72, 92] on div "Uus 2" at bounding box center [100, 95] width 111 height 12
click at [81, 189] on span "kai.jyrmann@gmail.com" at bounding box center [105, 187] width 88 height 8
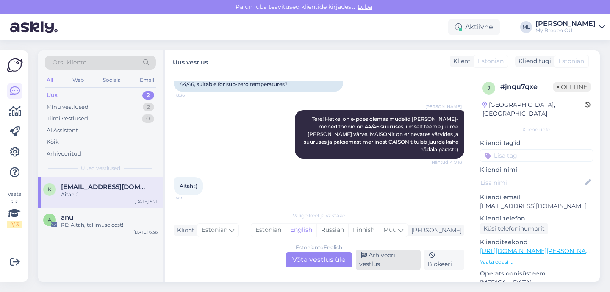
click at [400, 262] on div "Arhiveeri vestlus" at bounding box center [388, 260] width 65 height 20
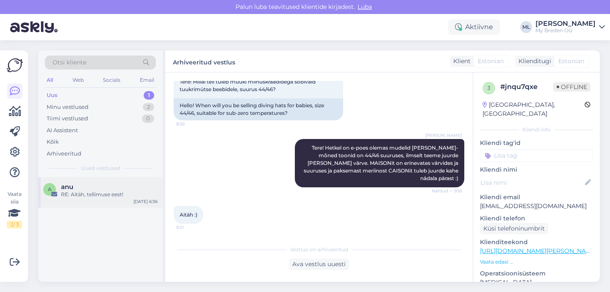
click at [106, 200] on div "a anu RE: Aitäh, tellimuse eest! Sep 29 6:36" at bounding box center [100, 192] width 125 height 31
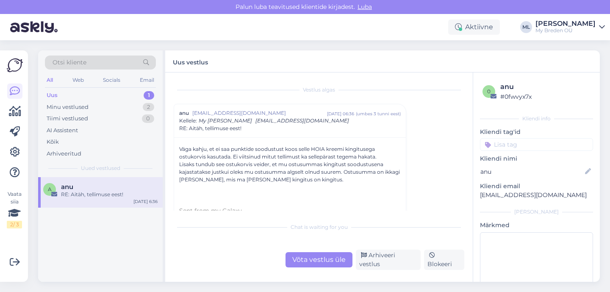
click at [79, 96] on div "Uus 1" at bounding box center [100, 95] width 111 height 12
drag, startPoint x: 72, startPoint y: 104, endPoint x: 68, endPoint y: 101, distance: 4.8
click at [71, 104] on div "Minu vestlused" at bounding box center [68, 107] width 42 height 8
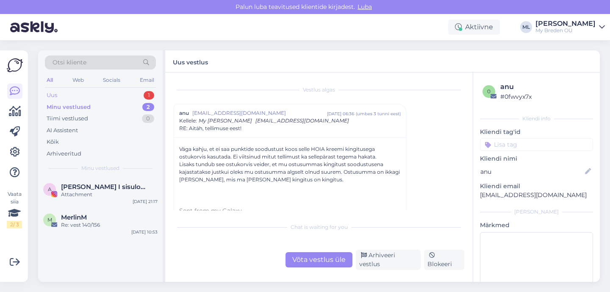
click at [56, 90] on div "Uus 1" at bounding box center [100, 95] width 111 height 12
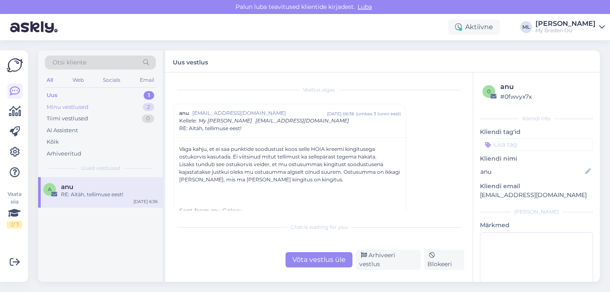
click at [66, 105] on div "Minu vestlused" at bounding box center [68, 107] width 42 height 8
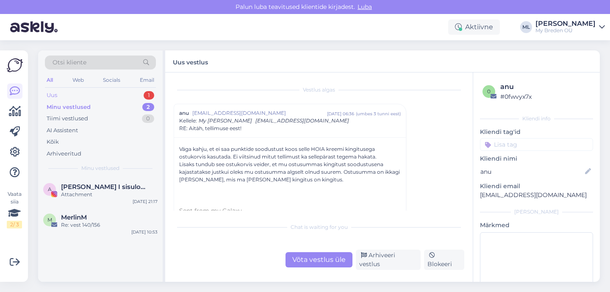
click at [54, 90] on div "Uus 1" at bounding box center [100, 95] width 111 height 12
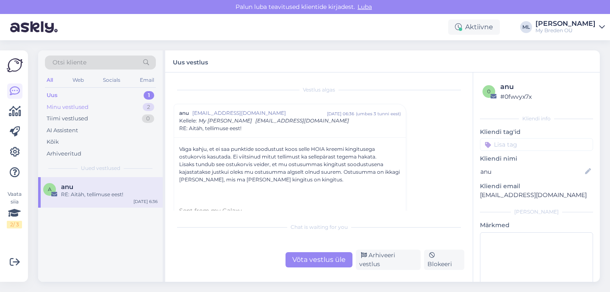
click at [61, 104] on div "Minu vestlused" at bounding box center [68, 107] width 42 height 8
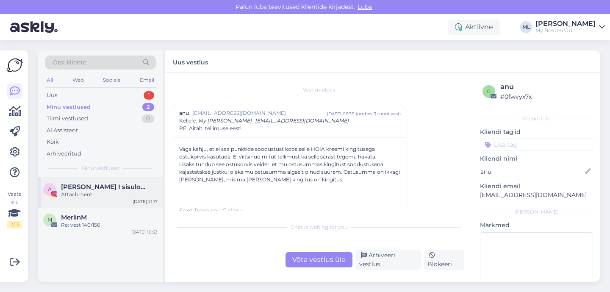
click at [103, 206] on div "A Agnes I sisulooja ♡ ema x4 ♡ eripedagoog Attachment Sep 28 21:17" at bounding box center [100, 192] width 125 height 31
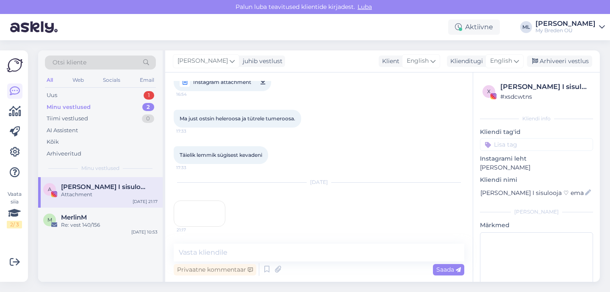
scroll to position [264, 0]
click at [102, 225] on div "Re: vest 140/156" at bounding box center [109, 225] width 97 height 8
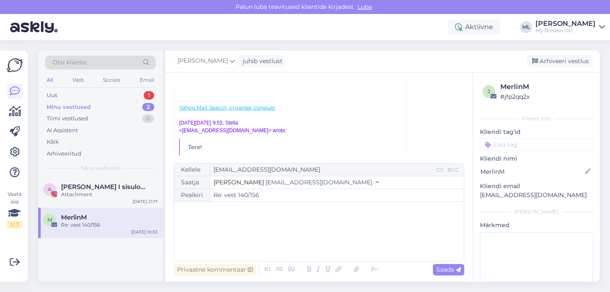
scroll to position [249, 0]
click at [83, 99] on div "Uus 1" at bounding box center [100, 95] width 111 height 12
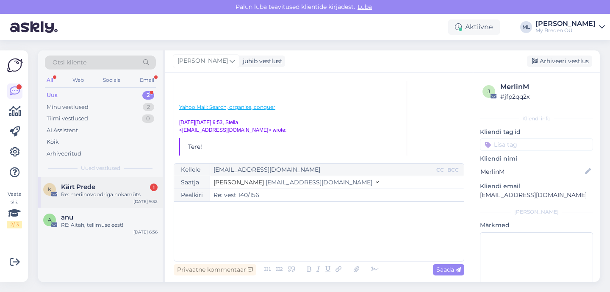
click at [87, 191] on div "Re: meriinovoodriga nokamüts" at bounding box center [109, 195] width 97 height 8
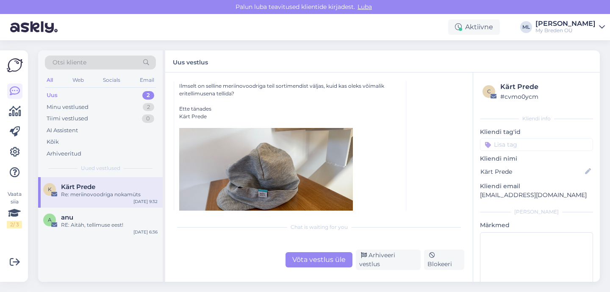
scroll to position [221, 0]
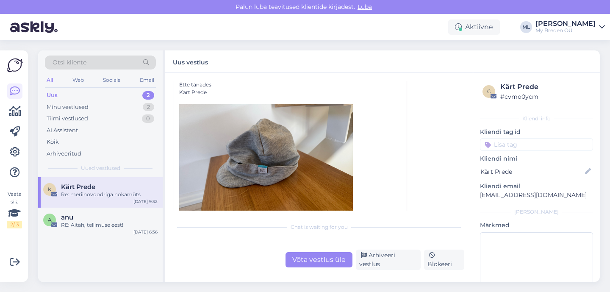
click at [301, 264] on div "Võta vestlus üle" at bounding box center [319, 259] width 67 height 15
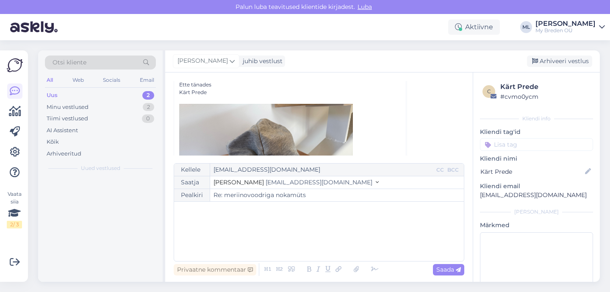
scroll to position [96, 0]
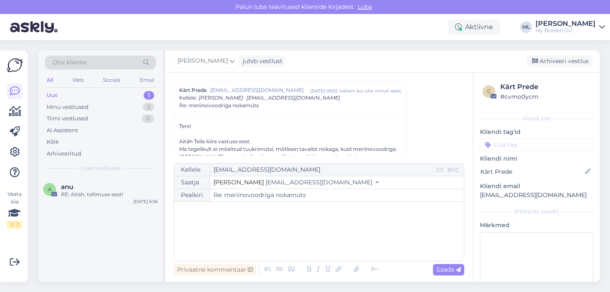
click at [281, 181] on span "info@mybreden.com" at bounding box center [319, 182] width 107 height 8
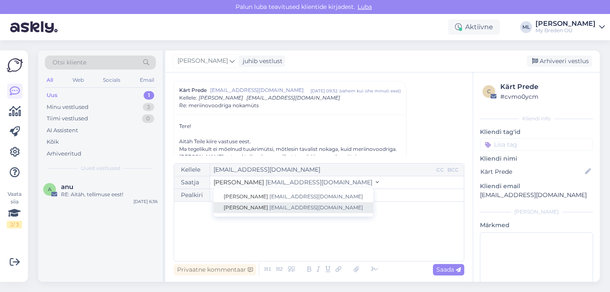
click at [270, 205] on span "info@mybreden.com" at bounding box center [317, 207] width 94 height 6
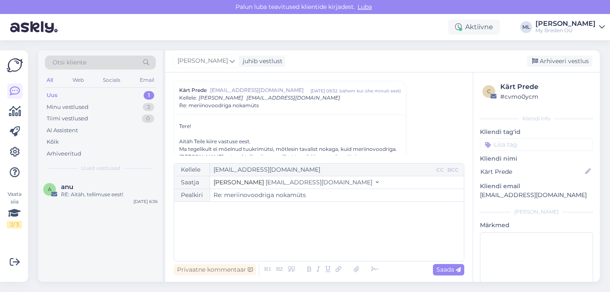
click at [229, 220] on div "﻿" at bounding box center [318, 231] width 281 height 51
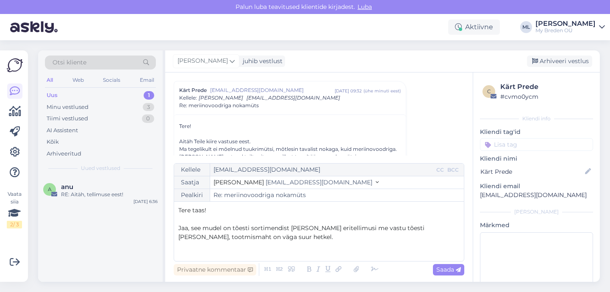
click at [307, 228] on span "Jaa, see mudel on tõesti sortimendist väljas ja eritellimusi me vastu tõesti ei…" at bounding box center [302, 232] width 248 height 17
click at [383, 230] on span "Jaa, see mudel on tõesti sortimendist väljas, kuna see ei müünud. ja eritellimu…" at bounding box center [312, 232] width 268 height 17
click at [458, 229] on p "Jaa, see mudel on tõesti sortimendist väljas, kuna see ei müünud. Eritellimusi …" at bounding box center [318, 233] width 281 height 18
click at [284, 238] on p "Jaa, see mudel on tõesti sortimendist väljas, kuna see ei müünud. Eritellimusi …" at bounding box center [318, 233] width 281 height 18
click at [373, 229] on span "Jaa, see mudel on tõesti sortimendist väljas, kuna see ei müünud. Eritellimusi …" at bounding box center [309, 232] width 262 height 17
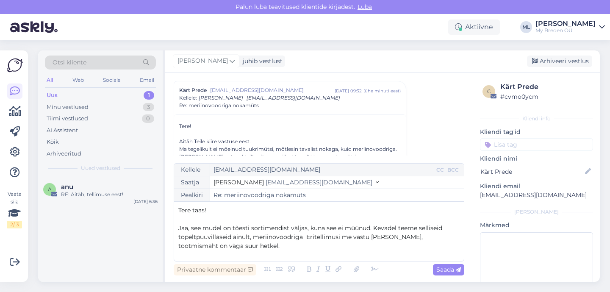
click at [253, 239] on span "Jaa, see mudel on tõesti sortimendist väljas, kuna see ei müünud. Kevadel teeme…" at bounding box center [311, 236] width 266 height 25
click at [303, 241] on p "Jaa, see mudel on tõesti sortimendist väljas, kuna see ei müünud. Kevadel teeme…" at bounding box center [318, 237] width 281 height 27
click at [371, 229] on span "Jaa, see mudel on tõesti sortimendist väljas, kuna see ei müünud. Kevadel teeme…" at bounding box center [312, 236] width 268 height 25
click at [373, 240] on span "Jaa, see mudel on tõesti sortimendist väljas, kuna seda ei ostetud ja jäi lattu…" at bounding box center [314, 236] width 273 height 25
click at [264, 255] on div "Tere taas! ﻿ Jaa, see mudel on tõesti sortimendist väljas, kuna seda ei ostetud…" at bounding box center [318, 231] width 281 height 51
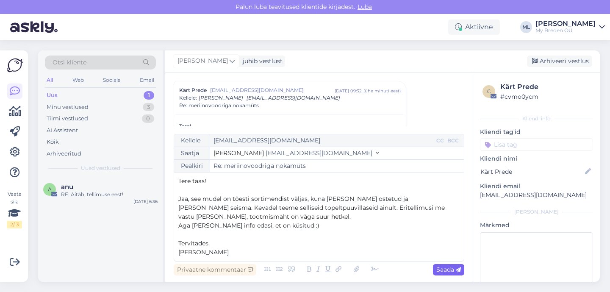
click at [454, 272] on span "Saada" at bounding box center [449, 270] width 25 height 8
type input "Re: Re: meriinovoodriga nokamüts"
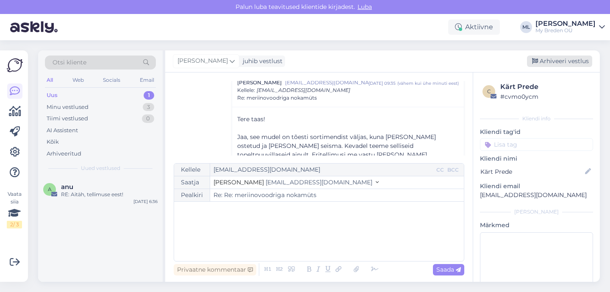
click at [549, 66] on div "Arhiveeri vestlus" at bounding box center [559, 61] width 65 height 11
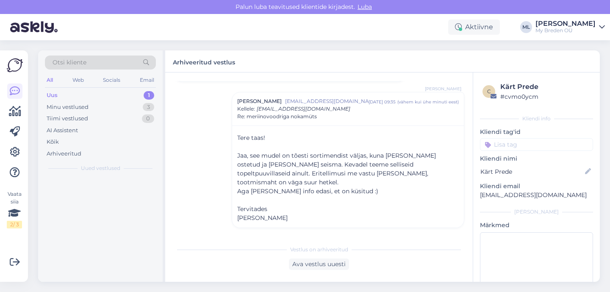
scroll to position [509, 0]
click at [126, 98] on div "Uus 1" at bounding box center [100, 95] width 111 height 12
click at [73, 111] on div "Minu vestlused" at bounding box center [68, 107] width 42 height 8
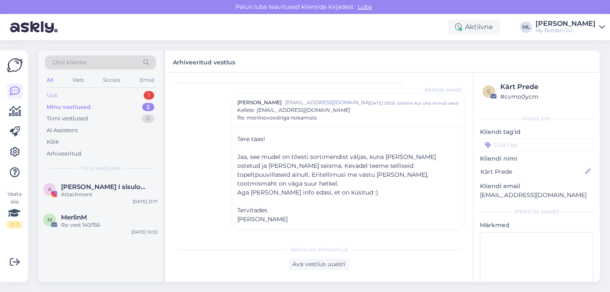
click at [60, 99] on div "Uus 1" at bounding box center [100, 95] width 111 height 12
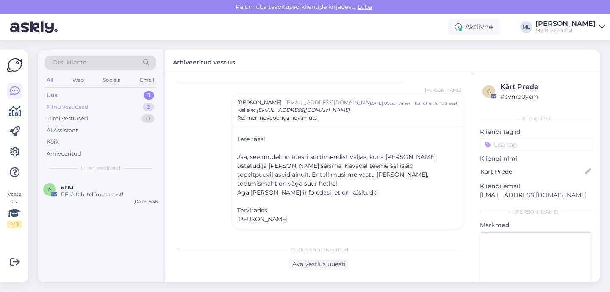
click at [61, 107] on div "Minu vestlused" at bounding box center [68, 107] width 42 height 8
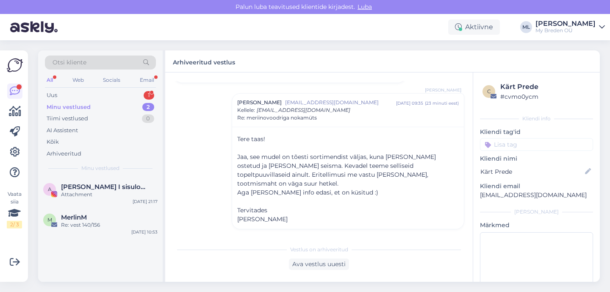
scroll to position [502, 0]
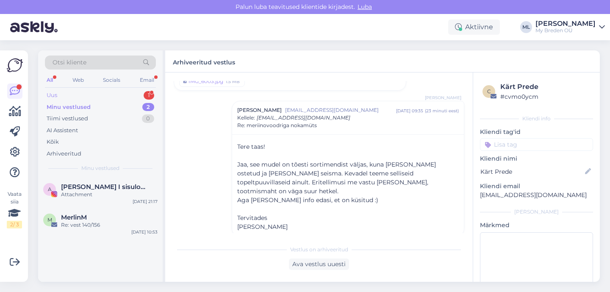
click at [93, 96] on div "Uus 1" at bounding box center [100, 95] width 111 height 12
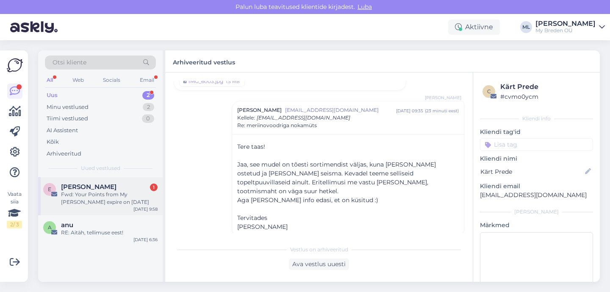
click at [80, 204] on div "Fwd: Your Points from My Breden expire on September 29, 2025" at bounding box center [109, 198] width 97 height 15
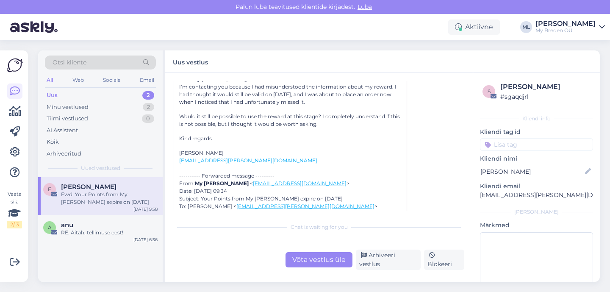
scroll to position [68, 0]
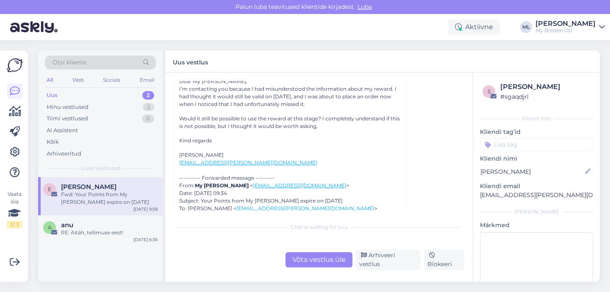
click at [494, 194] on p "elina.kari@iki.fi" at bounding box center [536, 195] width 113 height 9
copy div "elina.kari@iki.fi Lisa"
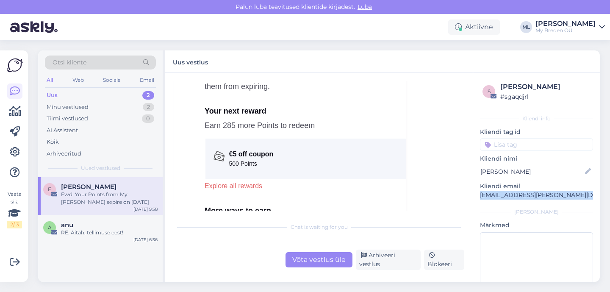
scroll to position [327, 0]
click at [53, 97] on div "Uus" at bounding box center [52, 95] width 11 height 8
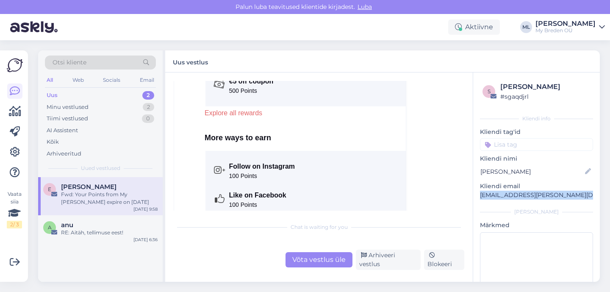
scroll to position [401, 0]
click at [112, 193] on div "Fwd: Your Points from My Breden expire on September 29, 2025" at bounding box center [109, 198] width 97 height 15
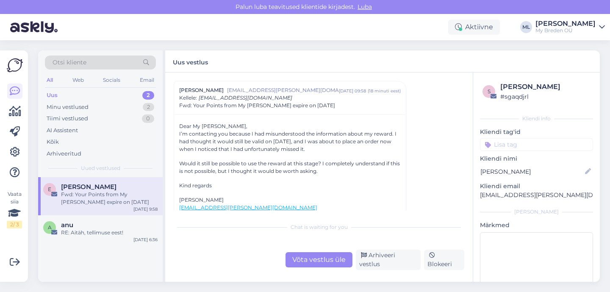
click at [301, 256] on div "Võta vestlus üle" at bounding box center [319, 259] width 67 height 15
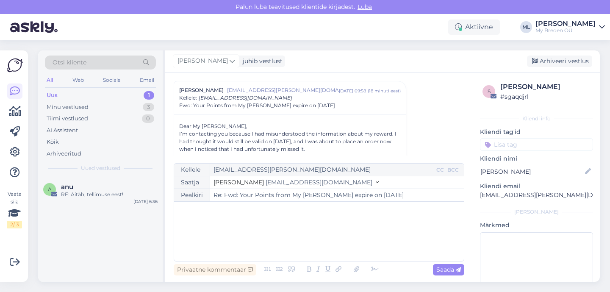
click at [284, 180] on span "info@mybreden.com" at bounding box center [319, 182] width 107 height 8
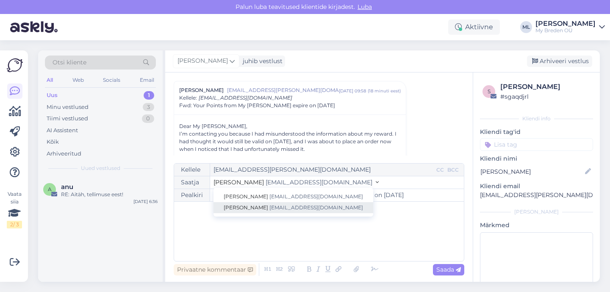
click at [262, 203] on link "Mari-Liis info@mybreden.com" at bounding box center [294, 207] width 160 height 11
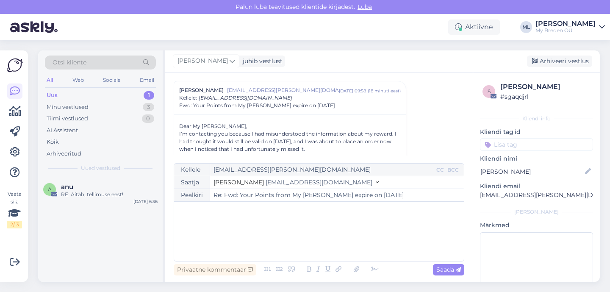
click at [235, 218] on div "﻿" at bounding box center [318, 231] width 281 height 51
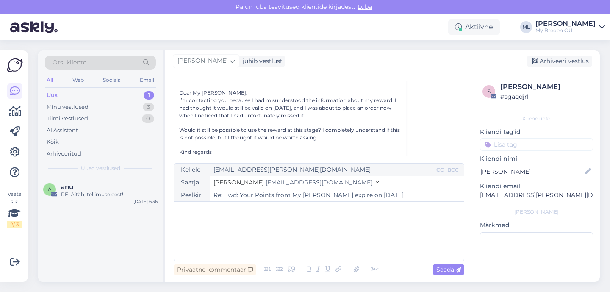
scroll to position [66, 0]
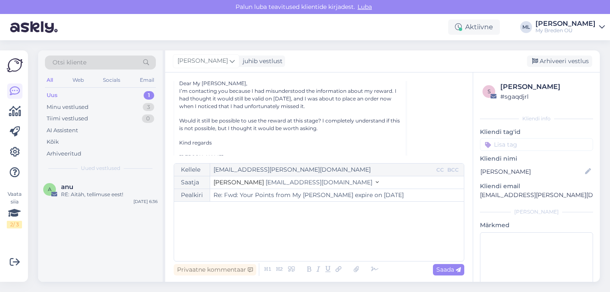
click at [226, 227] on div "﻿" at bounding box center [318, 231] width 281 height 51
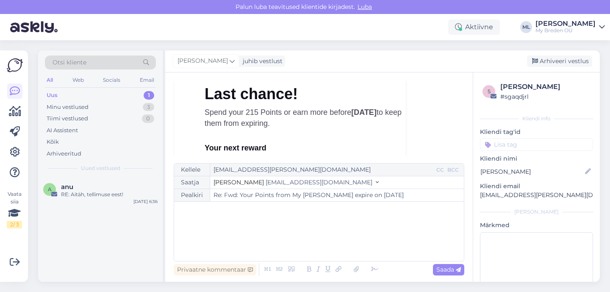
scroll to position [297, 0]
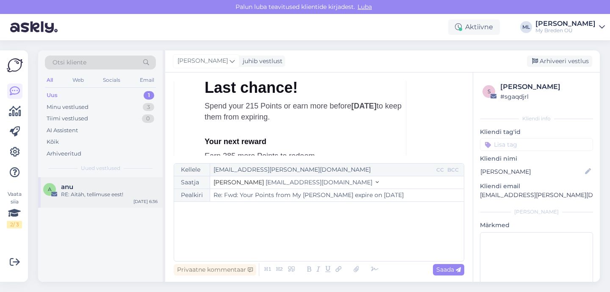
click at [61, 200] on div "a anu RE: Aitäh, tellimuse eest! Sep 29 6:36" at bounding box center [100, 192] width 125 height 31
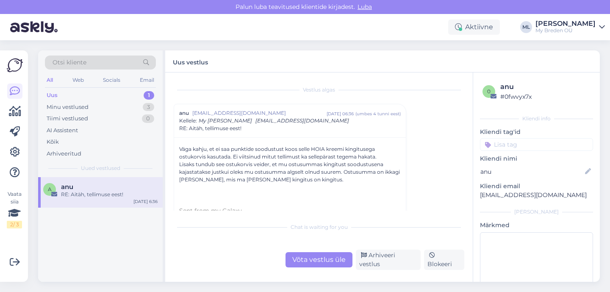
click at [52, 93] on div "Uus" at bounding box center [52, 95] width 11 height 8
click at [61, 104] on div "Minu vestlused" at bounding box center [68, 107] width 42 height 8
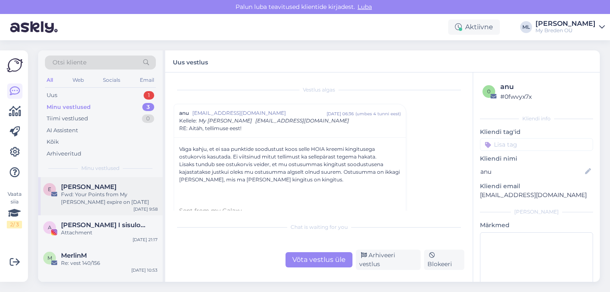
click at [91, 198] on div "Fwd: Your Points from My Breden expire on September 29, 2025" at bounding box center [109, 198] width 97 height 15
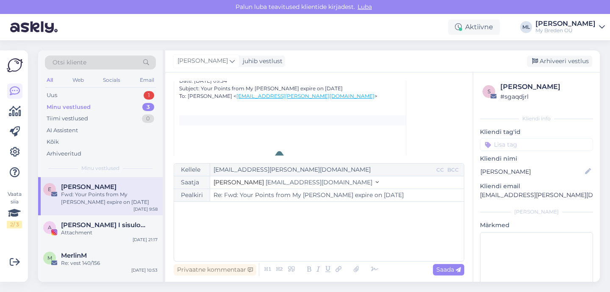
scroll to position [180, 0]
drag, startPoint x: 453, startPoint y: 203, endPoint x: 482, endPoint y: 128, distance: 81.1
click at [453, 196] on div "Kellele elina.kari@iki.fi CC BCC Saatja Stella info@mybreden.com Pealkiri Re: F…" at bounding box center [319, 212] width 291 height 98
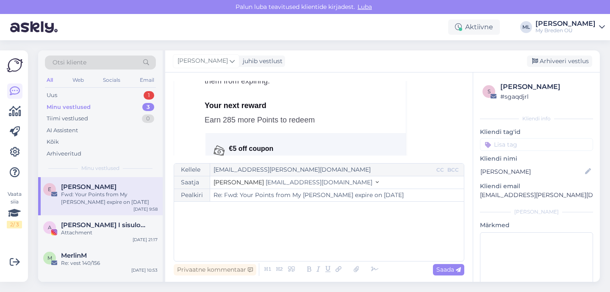
scroll to position [332, 0]
click at [116, 95] on div "Uus 1" at bounding box center [100, 95] width 111 height 12
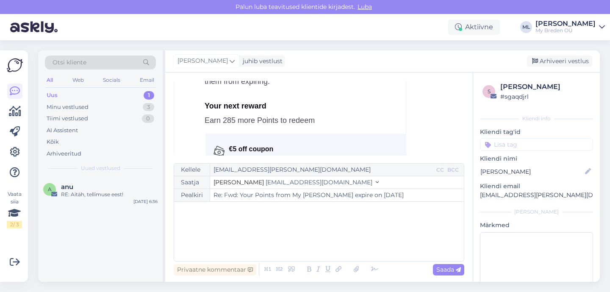
click at [63, 97] on div "Uus 1" at bounding box center [100, 95] width 111 height 12
click at [108, 194] on div "RE: Aitäh, tellimuse eest!" at bounding box center [109, 195] width 97 height 8
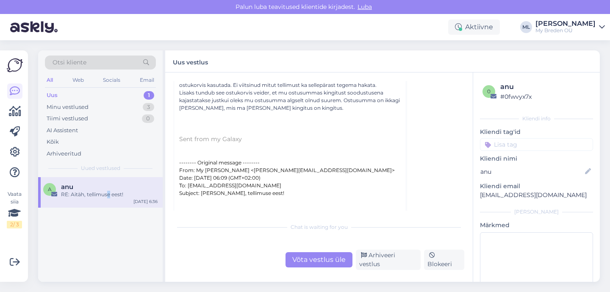
scroll to position [72, 0]
click at [66, 93] on div "Uus 1" at bounding box center [100, 95] width 111 height 12
click at [61, 104] on div "Minu vestlused" at bounding box center [68, 107] width 42 height 8
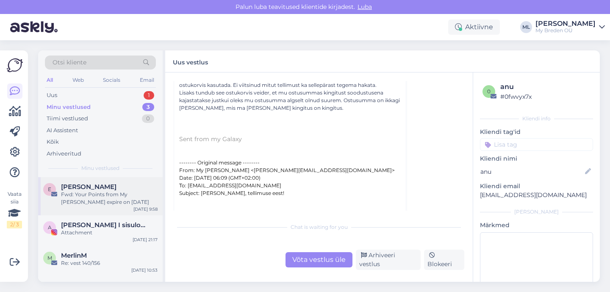
drag, startPoint x: 107, startPoint y: 192, endPoint x: 118, endPoint y: 190, distance: 11.1
click at [107, 192] on div "Fwd: Your Points from My Breden expire on September 29, 2025" at bounding box center [109, 198] width 97 height 15
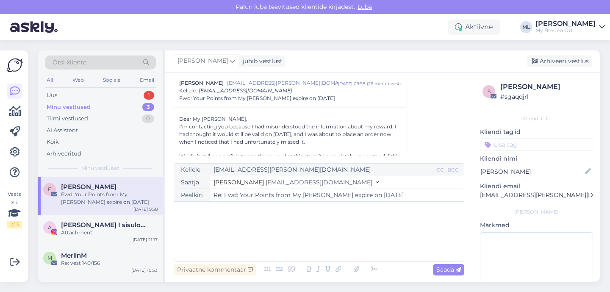
scroll to position [39, 0]
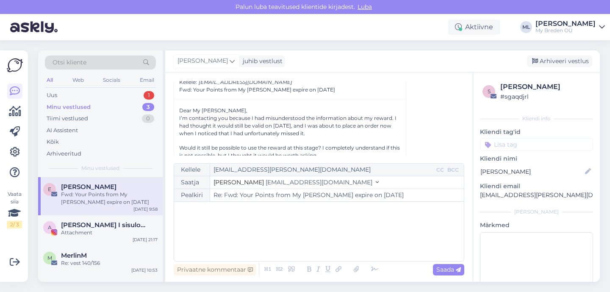
click at [266, 184] on span "info@mybreden.com" at bounding box center [319, 182] width 107 height 8
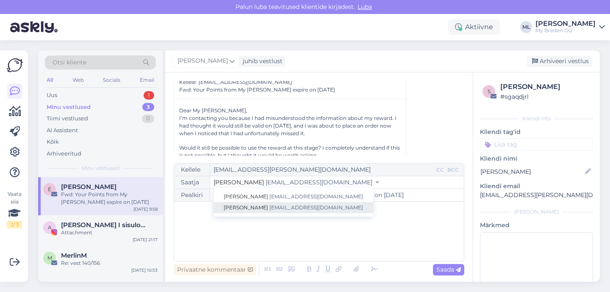
click at [270, 209] on span "info@mybreden.com" at bounding box center [317, 207] width 94 height 6
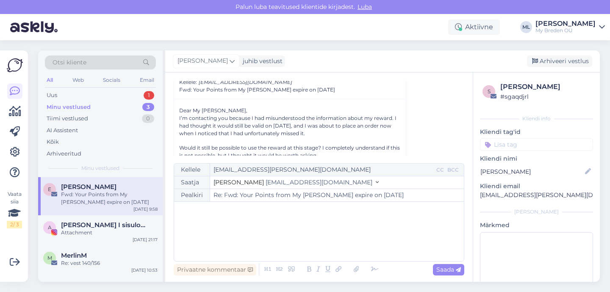
click at [194, 231] on div "﻿" at bounding box center [318, 231] width 281 height 51
click at [218, 222] on div "﻿" at bounding box center [318, 231] width 281 height 51
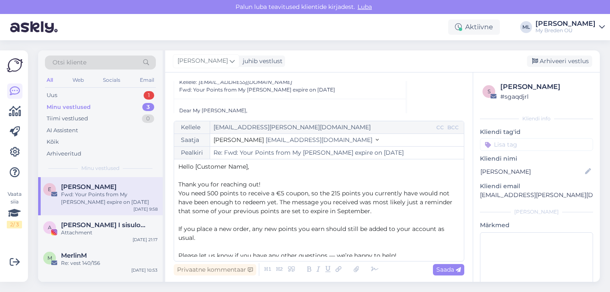
scroll to position [0, 0]
click at [248, 168] on span "Hello [Customer Name]," at bounding box center [213, 168] width 71 height 8
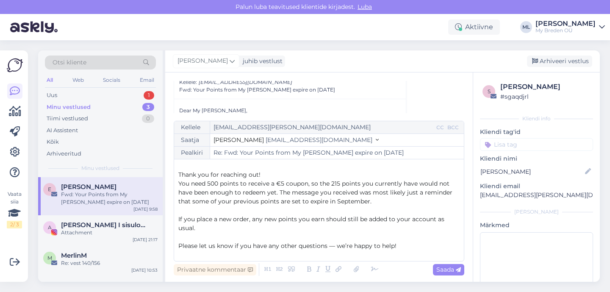
scroll to position [22, 0]
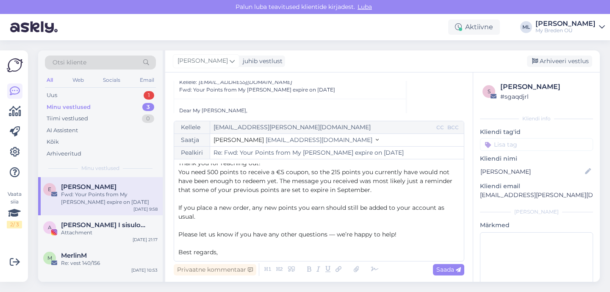
click at [224, 256] on p "Best regards," at bounding box center [318, 252] width 281 height 9
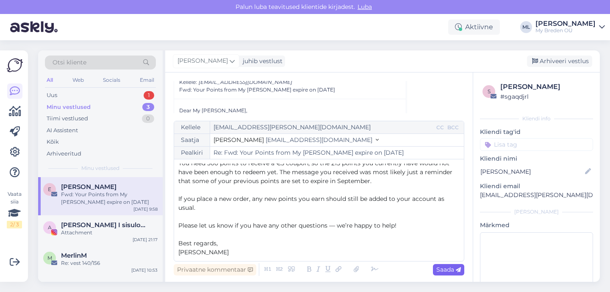
click at [451, 269] on span "Saada" at bounding box center [449, 270] width 25 height 8
type input "Re: Re: Fwd: Your Points from My Breden expire on September 29, 2025"
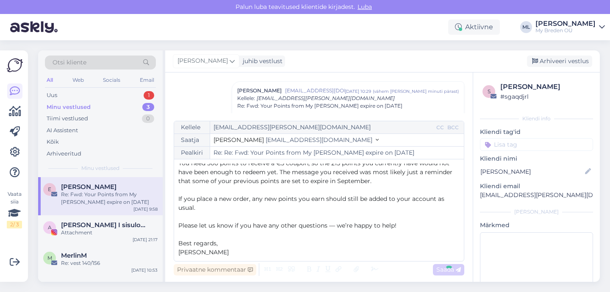
scroll to position [0, 0]
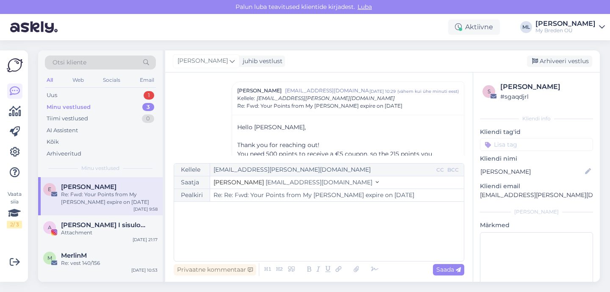
drag, startPoint x: 552, startPoint y: 58, endPoint x: 503, endPoint y: 68, distance: 50.1
click at [552, 58] on div "Arhiveeri vestlus" at bounding box center [559, 61] width 65 height 11
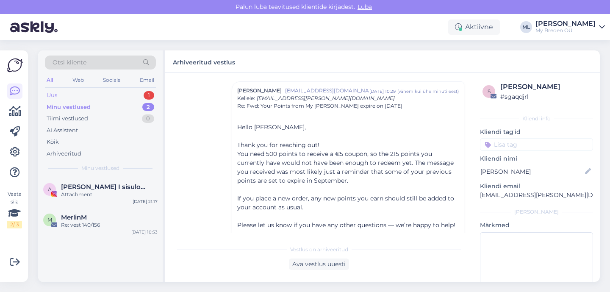
click at [54, 100] on div "Uus 1" at bounding box center [100, 95] width 111 height 12
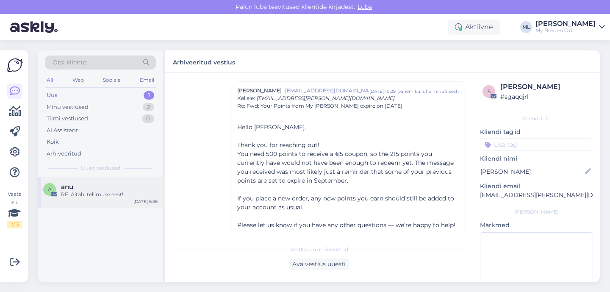
click at [77, 191] on div "RE: Aitäh, tellimuse eest!" at bounding box center [109, 195] width 97 height 8
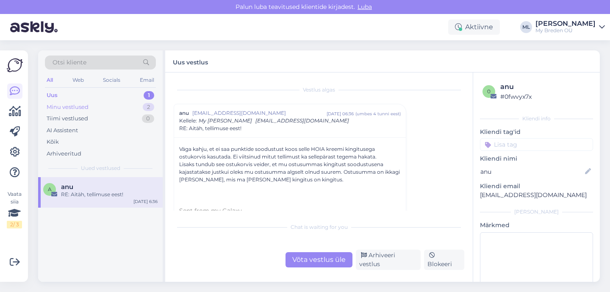
click at [89, 106] on div "Minu vestlused 2" at bounding box center [100, 107] width 111 height 12
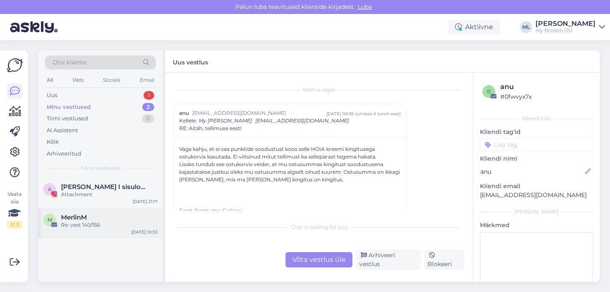
click at [111, 217] on div "MerlinM" at bounding box center [109, 218] width 97 height 8
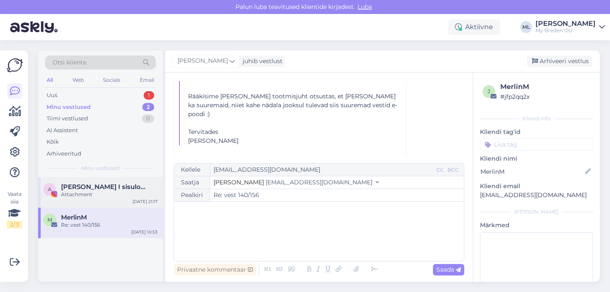
click at [80, 196] on div "Attachment" at bounding box center [109, 195] width 97 height 8
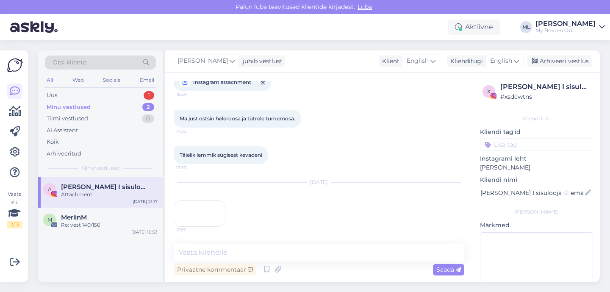
scroll to position [264, 0]
click at [193, 200] on div "21:17" at bounding box center [200, 213] width 52 height 26
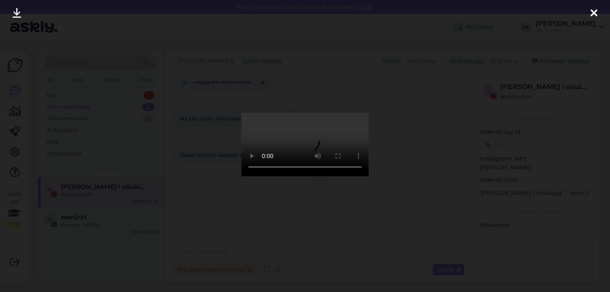
click at [592, 12] on icon at bounding box center [594, 13] width 7 height 11
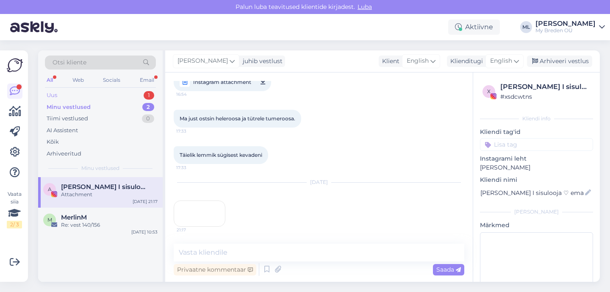
click at [59, 92] on div "Uus 1" at bounding box center [100, 95] width 111 height 12
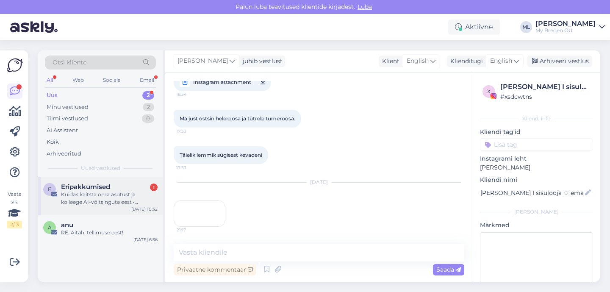
click at [67, 201] on div "Kuidas kaitsta oma asutust ja kolleege AI-võltsingute eest • Juhatuse liikme ri…" at bounding box center [109, 198] width 97 height 15
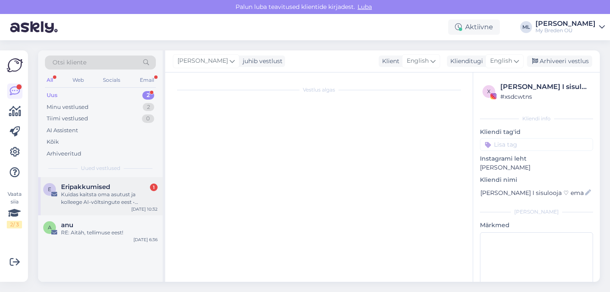
scroll to position [22, 0]
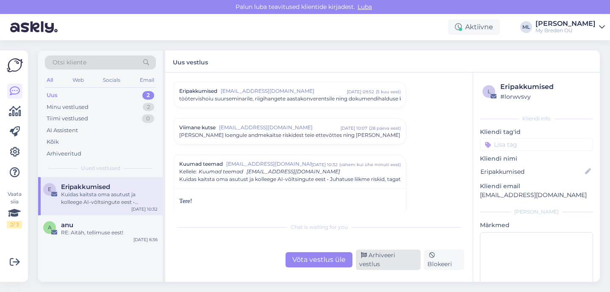
click at [378, 258] on div "Arhiveeri vestlus" at bounding box center [388, 260] width 65 height 20
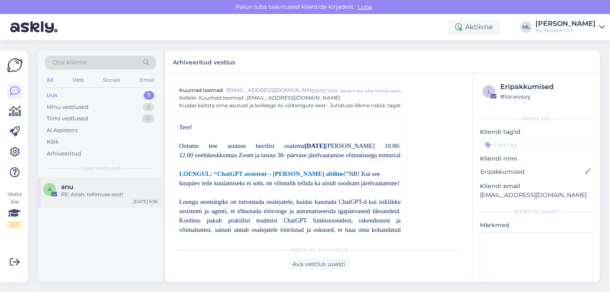
click at [74, 189] on div "anu" at bounding box center [109, 187] width 97 height 8
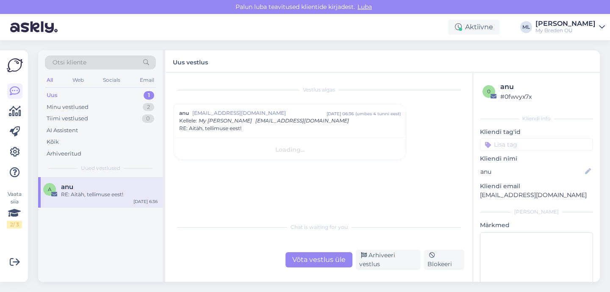
scroll to position [0, 0]
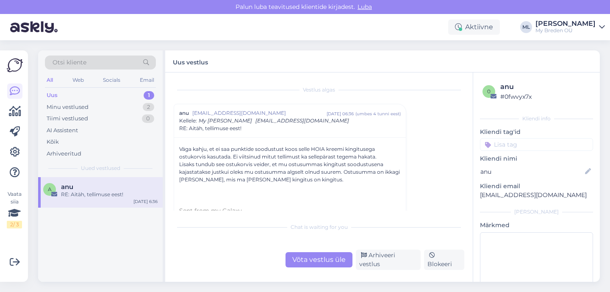
click at [73, 96] on div "Uus 1" at bounding box center [100, 95] width 111 height 12
click at [71, 103] on div "Minu vestlused" at bounding box center [68, 107] width 42 height 8
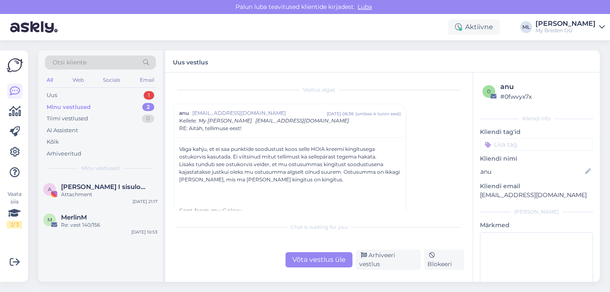
click at [68, 160] on div "Otsi kliente All Web Socials Email Uus 1 Minu vestlused 2 Tiimi vestlused 0 AI …" at bounding box center [100, 113] width 125 height 127
drag, startPoint x: 70, startPoint y: 153, endPoint x: 78, endPoint y: 162, distance: 12.0
click at [70, 153] on div "Arhiveeritud" at bounding box center [64, 154] width 35 height 8
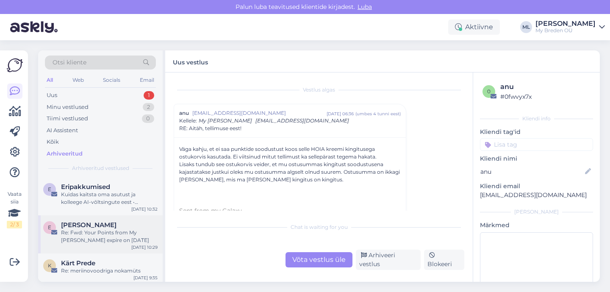
click at [89, 226] on span "Elina Kari" at bounding box center [89, 225] width 56 height 8
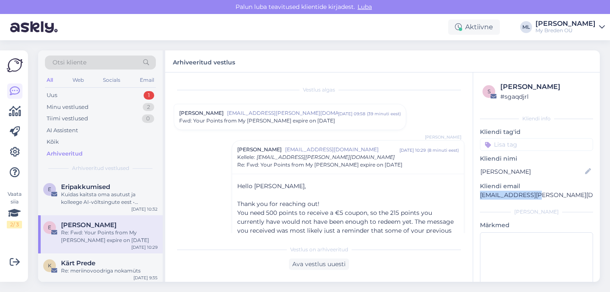
drag, startPoint x: 526, startPoint y: 195, endPoint x: 479, endPoint y: 197, distance: 47.9
click at [479, 197] on div "s Elina Kari # sgaqdjrl Kliendi info Kliendi tag'id Kliendi nimi Elina Kari Kli…" at bounding box center [536, 196] width 127 height 249
copy p "elina.kari@iki.fi"
click at [107, 106] on div "Minu vestlused 2" at bounding box center [100, 107] width 111 height 12
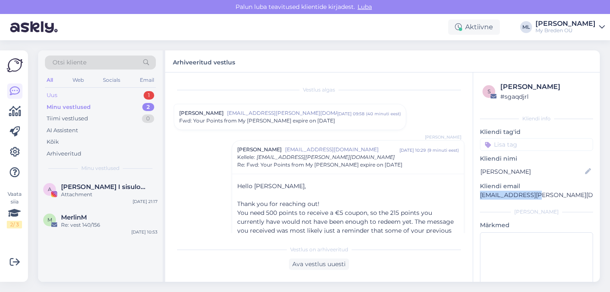
click at [60, 98] on div "Uus 1" at bounding box center [100, 95] width 111 height 12
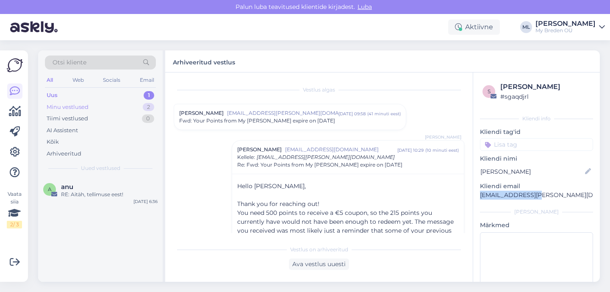
click at [67, 107] on div "Minu vestlused" at bounding box center [68, 107] width 42 height 8
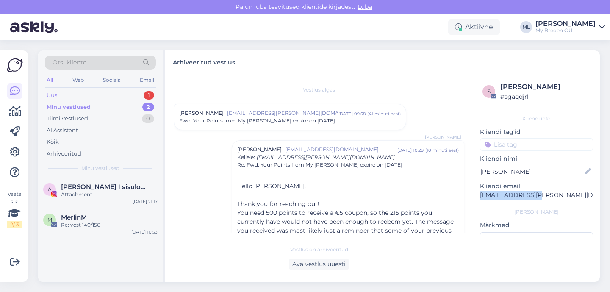
click at [57, 95] on div "Uus 1" at bounding box center [100, 95] width 111 height 12
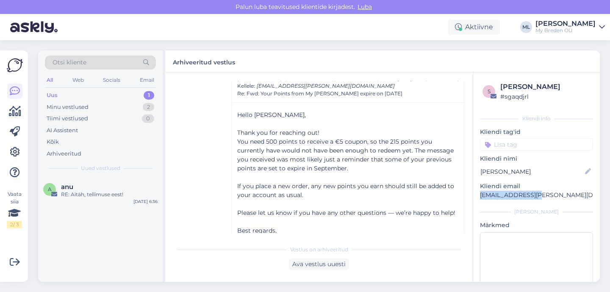
scroll to position [102, 0]
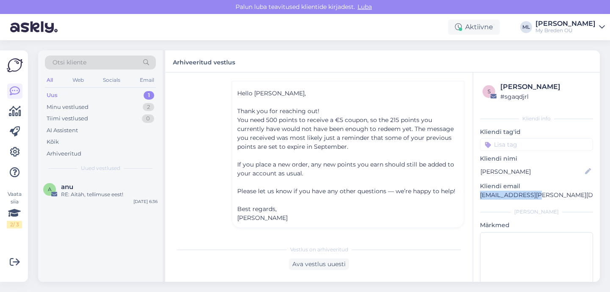
click at [56, 99] on div "Uus" at bounding box center [52, 95] width 11 height 8
click at [92, 107] on div "Minu vestlused 2" at bounding box center [100, 107] width 111 height 12
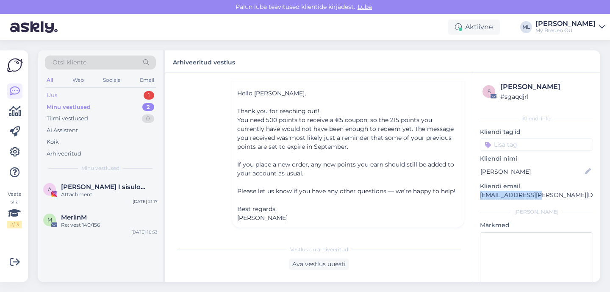
click at [55, 95] on div "Uus" at bounding box center [52, 95] width 11 height 8
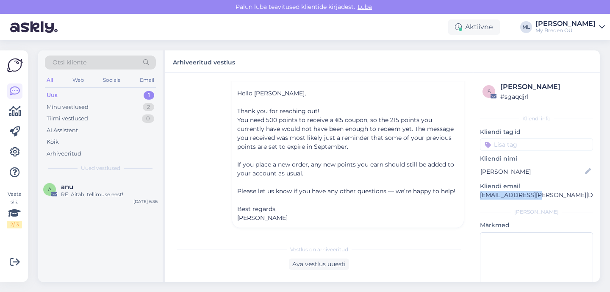
scroll to position [100, 0]
click at [56, 96] on div "Uus" at bounding box center [52, 95] width 11 height 8
click at [63, 102] on div "Minu vestlused 2" at bounding box center [100, 107] width 111 height 12
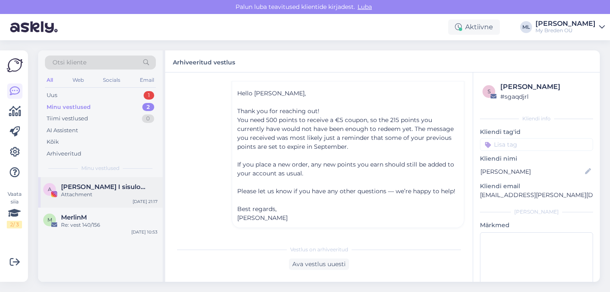
click at [81, 183] on span "Agnes I sisulooja ♡ ema x4 ♡ eripedagoog" at bounding box center [105, 187] width 88 height 8
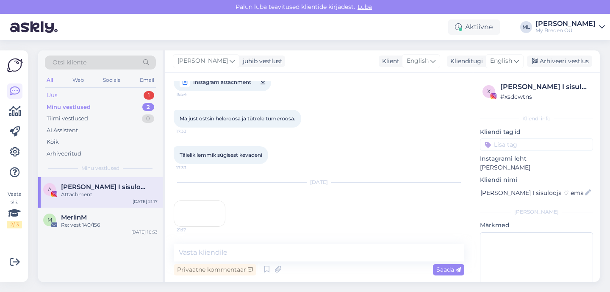
scroll to position [264, 0]
click at [53, 96] on div "Uus" at bounding box center [52, 95] width 11 height 8
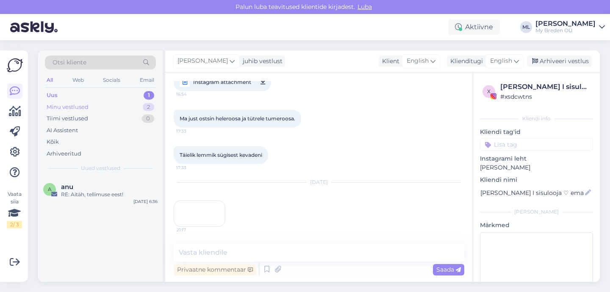
click at [86, 108] on div "Minu vestlused" at bounding box center [68, 107] width 42 height 8
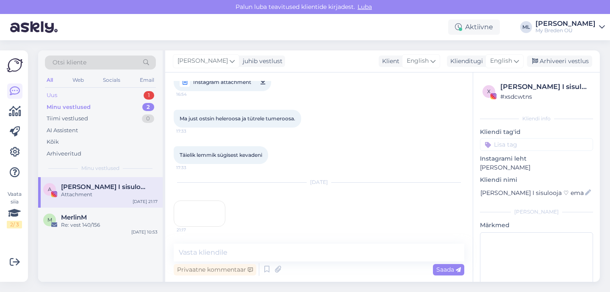
click at [61, 95] on div "Uus 1" at bounding box center [100, 95] width 111 height 12
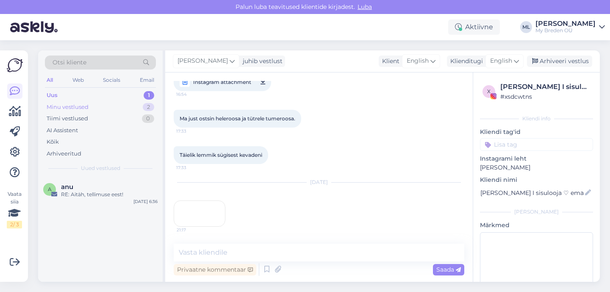
click at [58, 111] on div "Minu vestlused 2" at bounding box center [100, 107] width 111 height 12
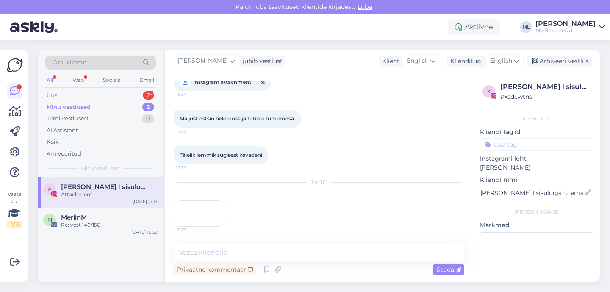
click at [93, 95] on div "Uus 2" at bounding box center [100, 95] width 111 height 12
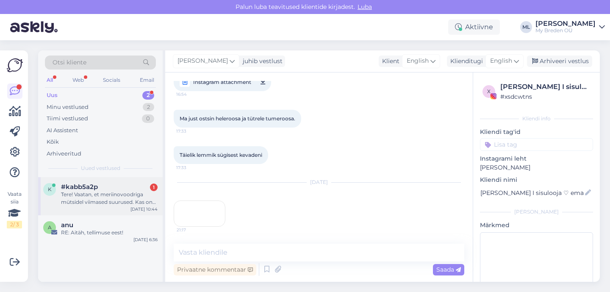
click at [84, 184] on span "#kabb5a2p" at bounding box center [79, 187] width 37 height 8
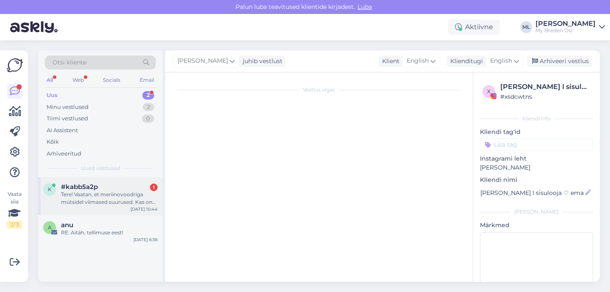
scroll to position [0, 0]
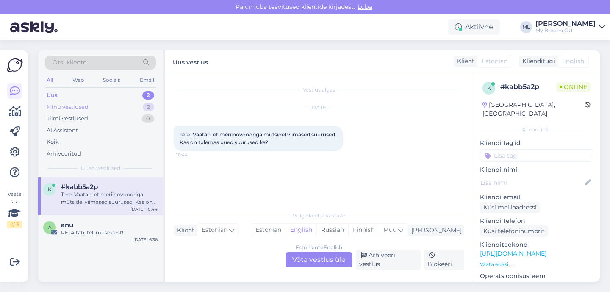
click at [74, 103] on div "Minu vestlused" at bounding box center [68, 107] width 42 height 8
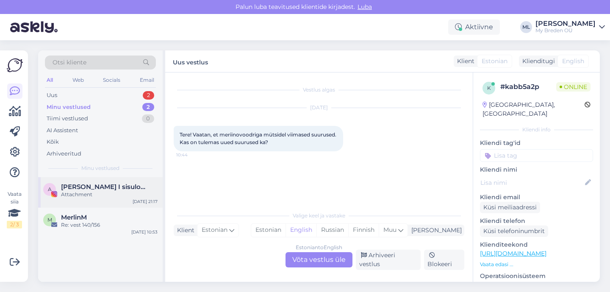
click at [79, 187] on span "Agnes I sisulooja ♡ ema x4 ♡ eripedagoog" at bounding box center [105, 187] width 88 height 8
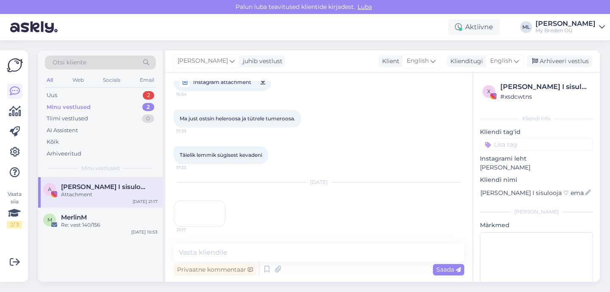
scroll to position [264, 0]
click at [100, 98] on div "Uus 2" at bounding box center [100, 95] width 111 height 12
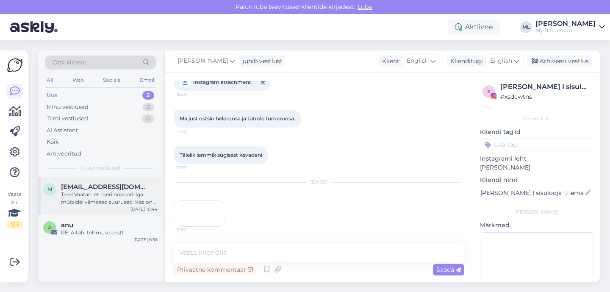
click at [68, 184] on span "mrnjuusu94@gmail.com" at bounding box center [105, 187] width 88 height 8
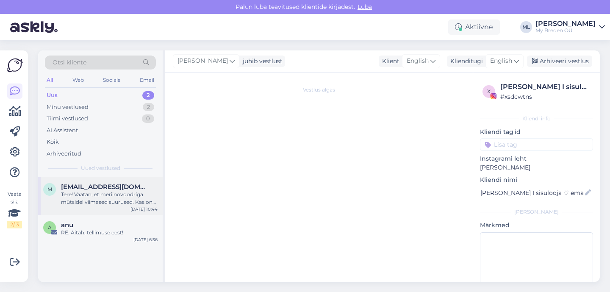
scroll to position [0, 0]
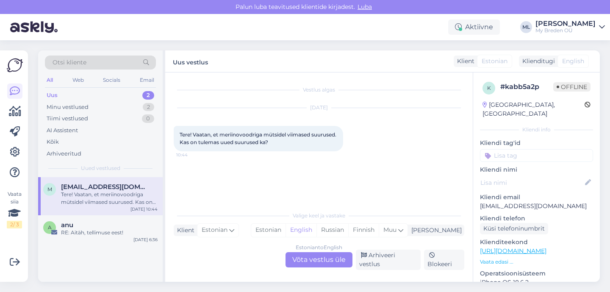
click at [333, 262] on div "Estonian to English Võta vestlus üle" at bounding box center [319, 259] width 67 height 15
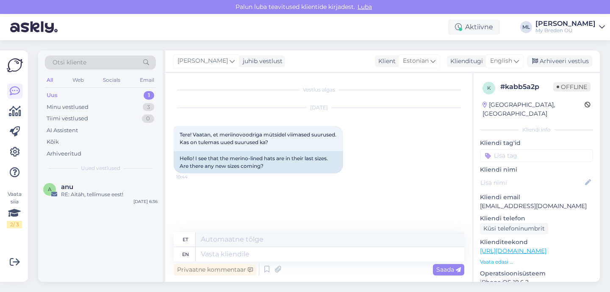
click at [509, 53] on div "Mari-Liis juhib vestlust Klient Estonian Klienditugi English Arhiveeri vestlus" at bounding box center [382, 61] width 435 height 22
click at [509, 58] on span "English" at bounding box center [501, 60] width 22 height 9
type input "est"
drag, startPoint x: 477, startPoint y: 95, endPoint x: 468, endPoint y: 102, distance: 10.9
click at [477, 95] on link "Estonian" at bounding box center [485, 99] width 93 height 14
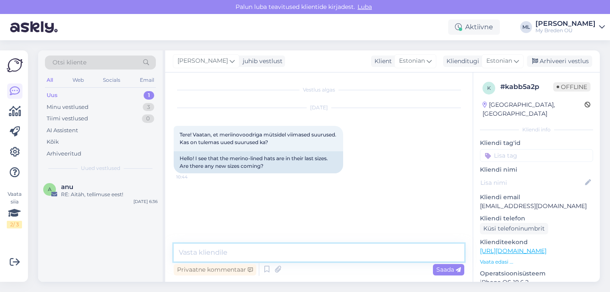
click at [217, 250] on textarea at bounding box center [319, 253] width 291 height 18
type textarea "t"
type textarea "Tere!"
type textarea "Millist meriinomütsi mõtlete?"
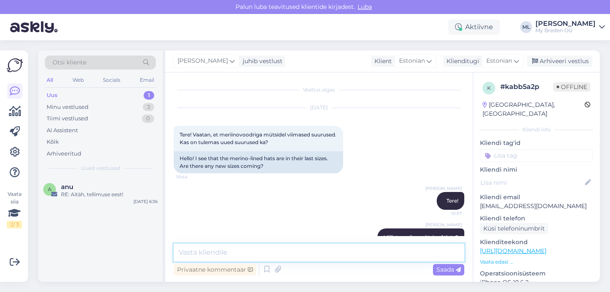
scroll to position [19, 0]
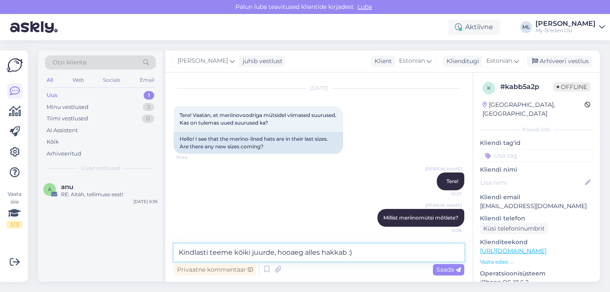
type textarea "Kindlasti teeme kõiki juurde, hooaeg alles hakkab :)"
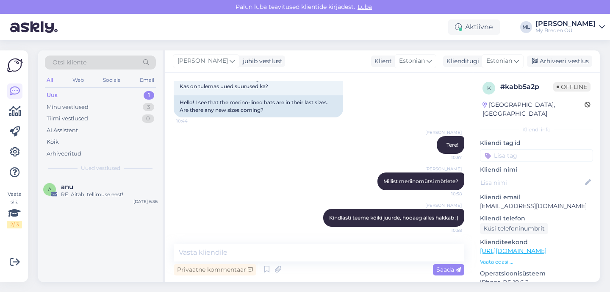
click at [66, 64] on span "Otsi kliente" at bounding box center [70, 62] width 34 height 9
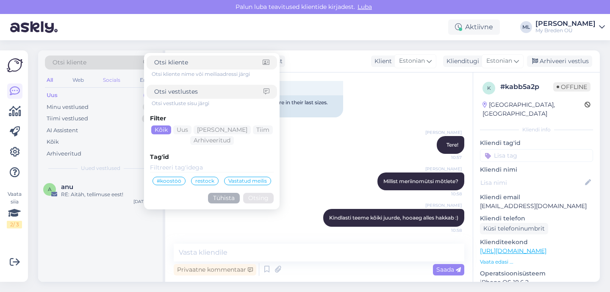
click at [103, 79] on div "Socials" at bounding box center [111, 80] width 21 height 11
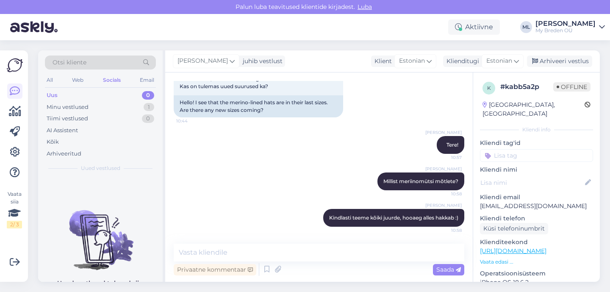
click at [100, 62] on div "Otsi kliente" at bounding box center [100, 63] width 111 height 14
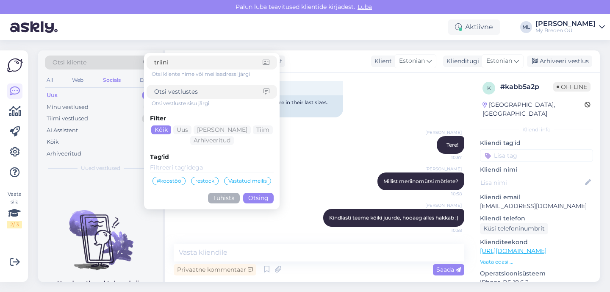
type input "triini"
click at [249, 199] on button "Otsing" at bounding box center [258, 198] width 31 height 11
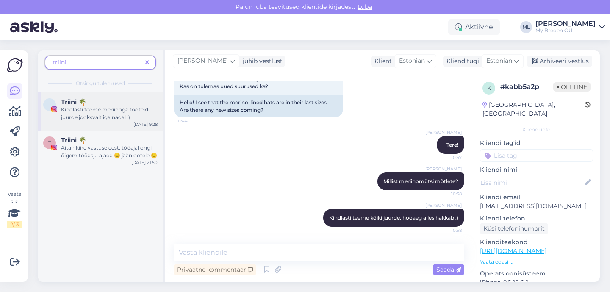
click at [86, 117] on div "Kindlasti teeme meriinoga tooteid juurde jooksvalt iga nädal :)" at bounding box center [109, 113] width 97 height 15
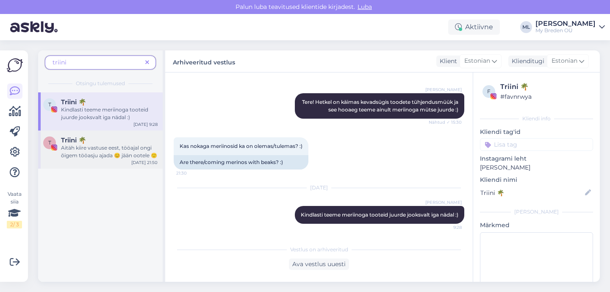
click at [107, 143] on div "Triini 🌴" at bounding box center [109, 140] width 97 height 8
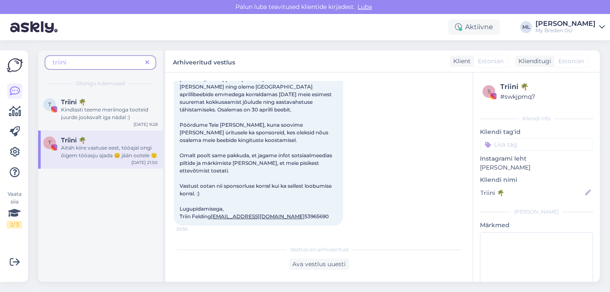
scroll to position [0, 0]
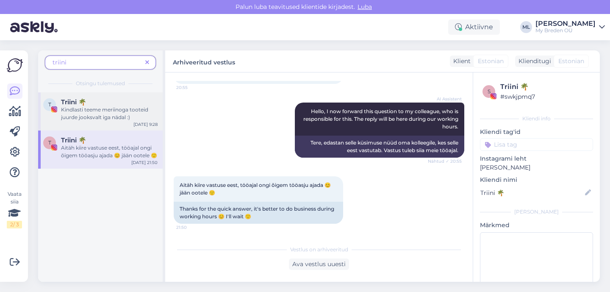
click at [58, 110] on div "T Triini 🌴 Kindlasti teeme meriinoga tooteid juurde jooksvalt iga nädal :)" at bounding box center [100, 109] width 114 height 23
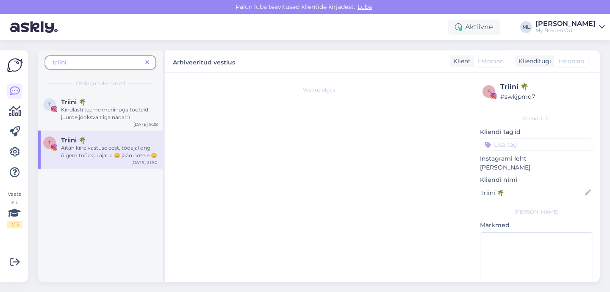
scroll to position [189, 0]
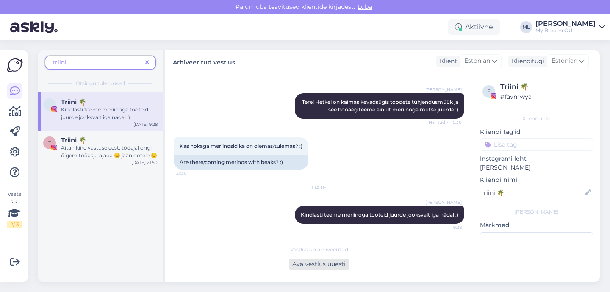
click at [316, 261] on div "Ava vestlus uuesti" at bounding box center [319, 264] width 60 height 11
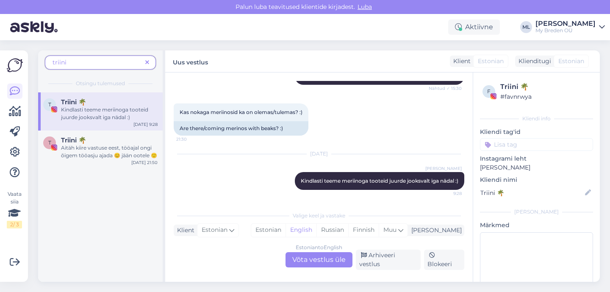
scroll to position [218, 0]
click at [331, 259] on div "Estonian to English Võta vestlus üle" at bounding box center [319, 259] width 67 height 15
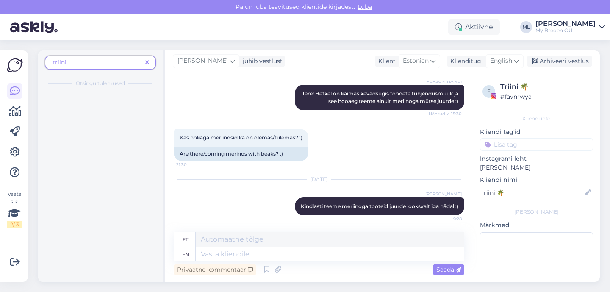
scroll to position [198, 0]
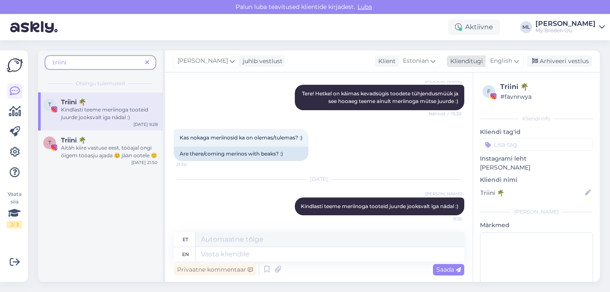
click at [509, 60] on span "English" at bounding box center [501, 60] width 22 height 9
drag, startPoint x: 467, startPoint y: 95, endPoint x: 420, endPoint y: 111, distance: 49.3
click at [467, 95] on link "Estonian" at bounding box center [485, 99] width 93 height 14
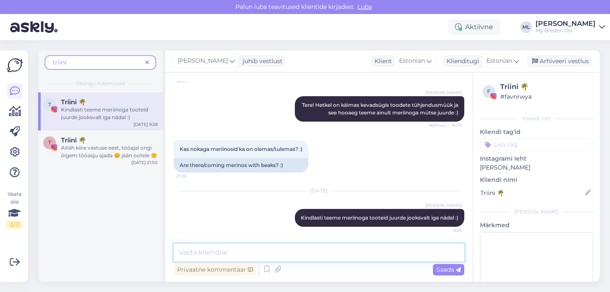
click at [215, 251] on textarea at bounding box center [319, 253] width 291 height 18
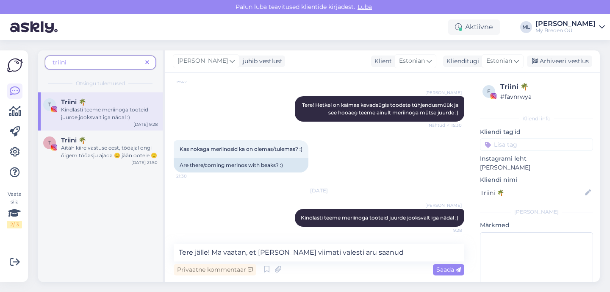
click at [150, 57] on div "triini" at bounding box center [100, 63] width 111 height 14
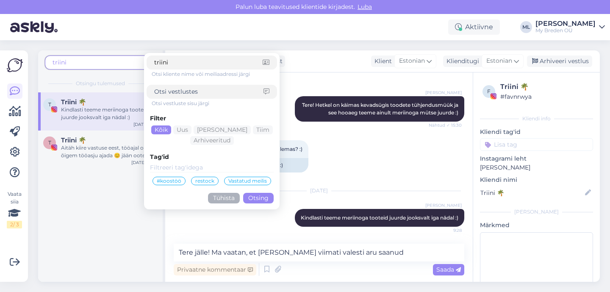
click at [126, 43] on div "triini triini Otsi kliente nime või meiliaadressi järgi Otsi vestluste sisu jär…" at bounding box center [321, 166] width 577 height 252
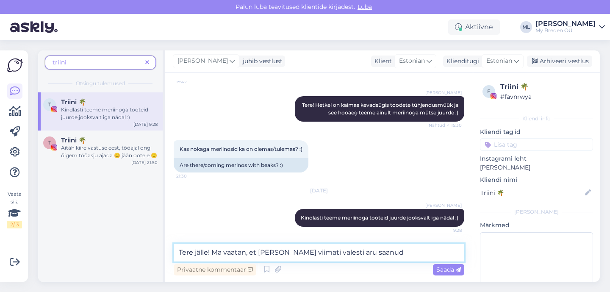
click at [372, 254] on textarea "Tere jälle! Ma vaatan, et olen viimati valesti aru saanud" at bounding box center [319, 253] width 291 height 18
click at [371, 256] on textarea "Tere jälle! Ma vaatan, et olen viimati valesti aru saanud" at bounding box center [319, 253] width 291 height 18
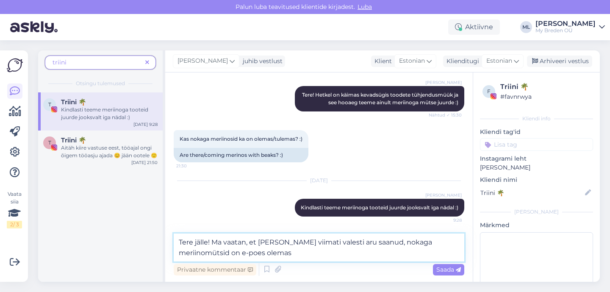
type textarea "Tere jälle! Ma vaatan, et olen viimati valesti aru saanud, nokaga meriinomütsid…"
click at [443, 241] on textarea "Tere jälle! Ma vaatan, et olen viimati valesti aru saanud, nokaga meriinomütsid…" at bounding box center [319, 248] width 291 height 28
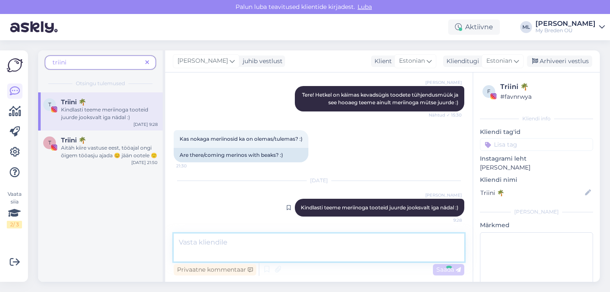
scroll to position [248, 0]
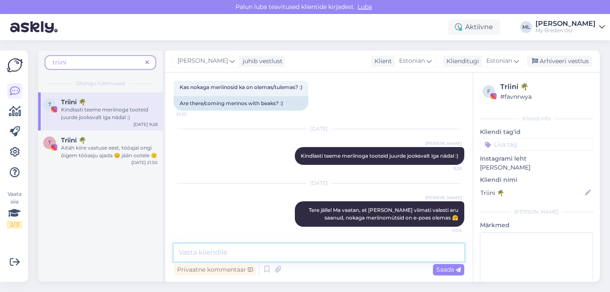
paste textarea "https://mybreden.com/et/products/meriino-laste-tuukrimuts-nokaga-morris-uhevarv…"
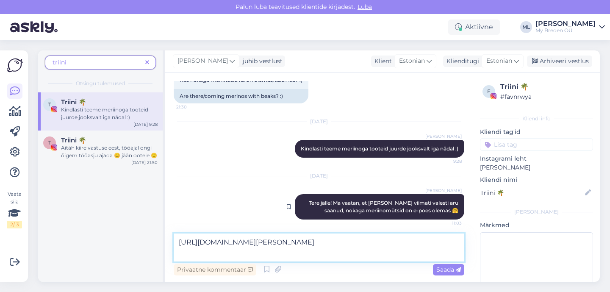
scroll to position [259, 0]
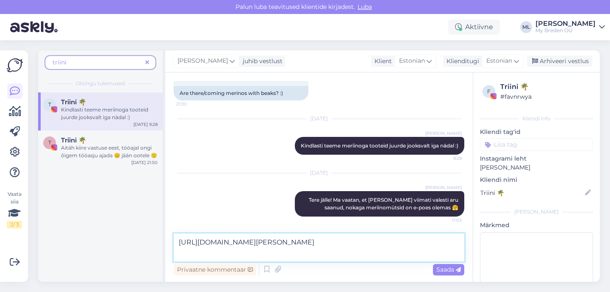
type textarea "https://mybreden.com/et/products/meriino-laste-tuukrimuts-nokaga-morris-uhevarv…"
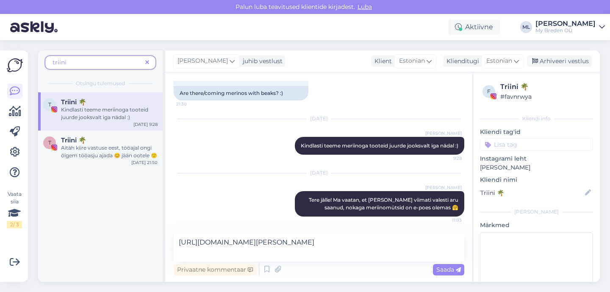
click at [458, 270] on icon at bounding box center [458, 269] width 5 height 5
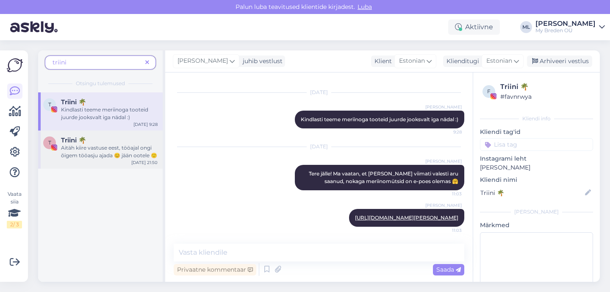
click at [99, 160] on div "T Triini 🌴 Aitäh kiire vastuse eest, tööajal ongi õigem tööasju ajada 😊 jään oo…" at bounding box center [100, 150] width 125 height 38
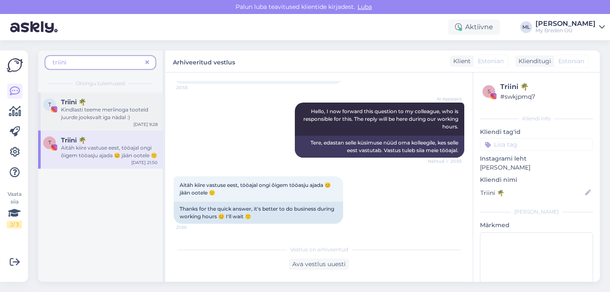
click at [98, 100] on div "Triini 🌴" at bounding box center [109, 102] width 97 height 8
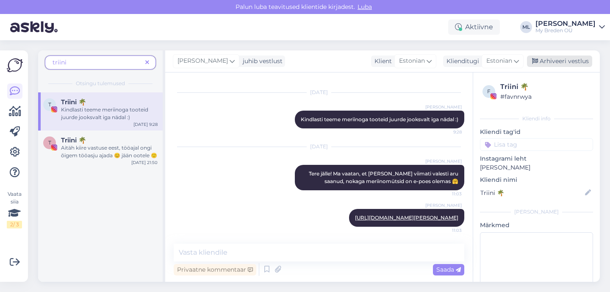
click at [539, 58] on div "Arhiveeri vestlus" at bounding box center [559, 61] width 65 height 11
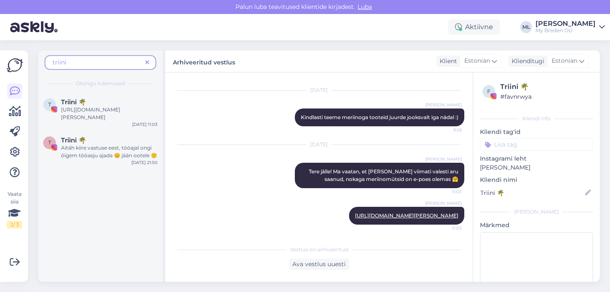
click at [17, 65] on img at bounding box center [15, 65] width 16 height 16
click at [14, 82] on div "Vaata siia 2 / 3" at bounding box center [15, 166] width 16 height 218
click at [14, 87] on icon at bounding box center [15, 91] width 10 height 10
click at [147, 60] on icon at bounding box center [147, 63] width 4 height 6
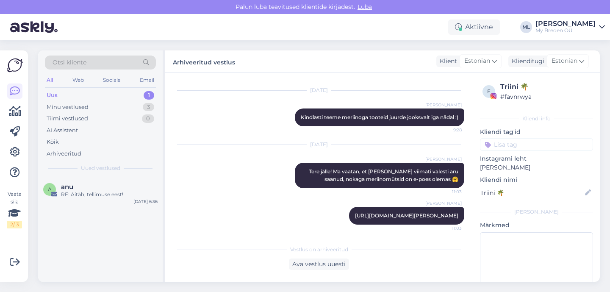
click at [51, 96] on div "Uus" at bounding box center [52, 95] width 11 height 8
click at [69, 192] on div "RE: Aitäh, tellimuse eest!" at bounding box center [109, 195] width 97 height 8
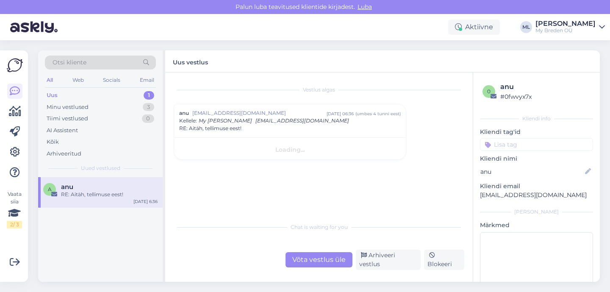
scroll to position [0, 0]
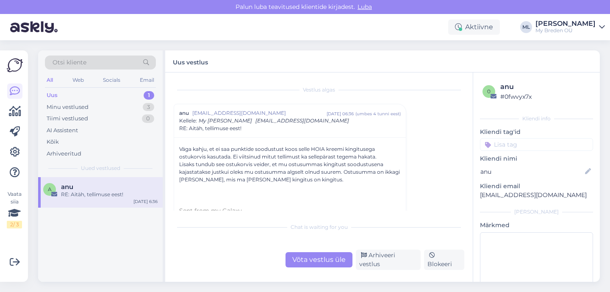
click at [99, 95] on div "Uus 1" at bounding box center [100, 95] width 111 height 12
click at [97, 102] on div "Minu vestlused 3" at bounding box center [100, 107] width 111 height 12
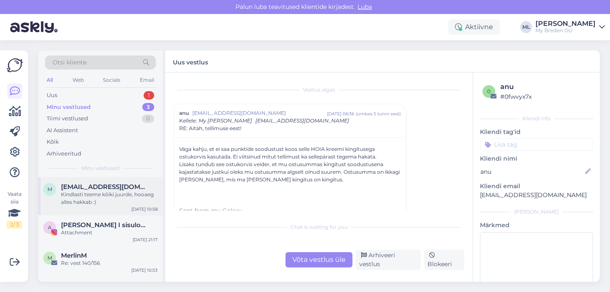
click at [107, 196] on div "Kindlasti teeme kõiki juurde, hooaeg alles hakkab :)" at bounding box center [109, 198] width 97 height 15
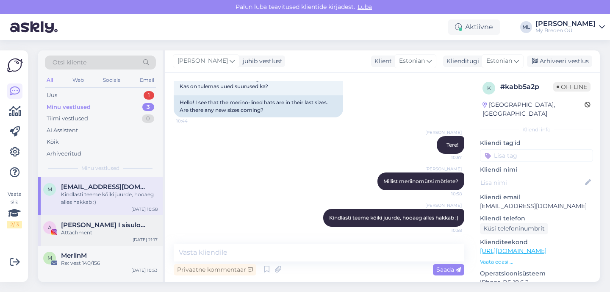
click at [103, 217] on div "A Agnes I sisulooja ♡ ema x4 ♡ eripedagoog Attachment Sep 28 21:17" at bounding box center [100, 230] width 125 height 31
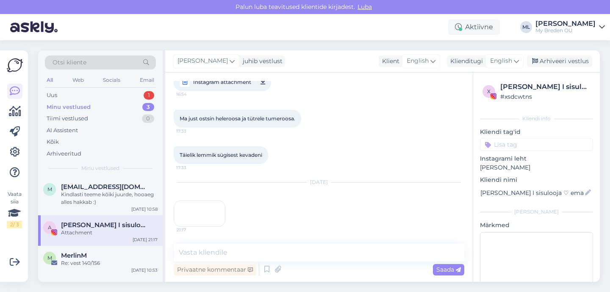
scroll to position [264, 0]
click at [210, 200] on div "21:17" at bounding box center [200, 213] width 52 height 26
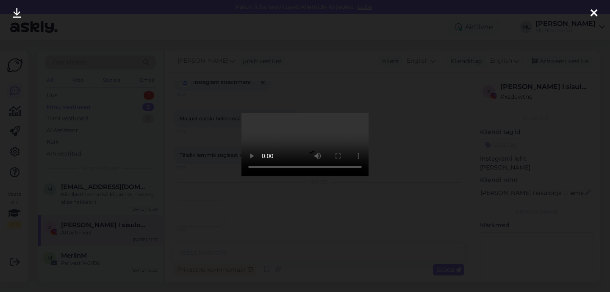
click at [596, 12] on icon at bounding box center [594, 13] width 7 height 11
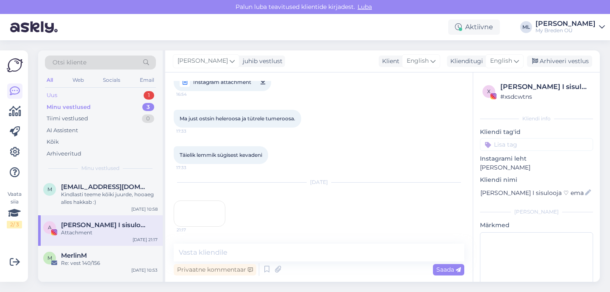
click at [62, 89] on div "Otsi kliente All Web Socials Email Uus 1 Minu vestlused 3 Tiimi vestlused 0 AI …" at bounding box center [100, 113] width 125 height 127
click at [58, 97] on div "Uus 1" at bounding box center [100, 95] width 111 height 12
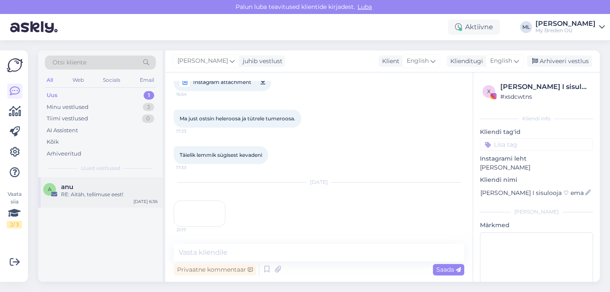
click at [102, 182] on div "a anu RE: Aitäh, tellimuse eest! Sep 29 6:36" at bounding box center [100, 192] width 125 height 31
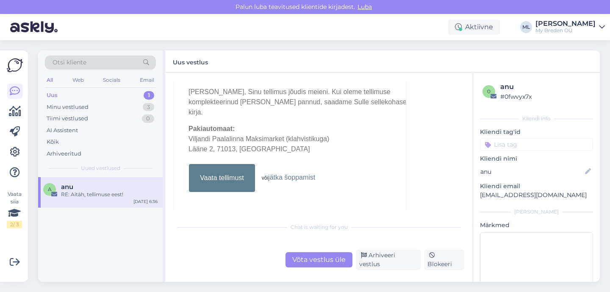
scroll to position [23, 0]
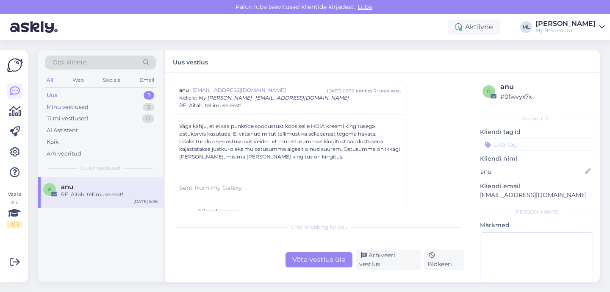
click at [85, 96] on div "Uus 1" at bounding box center [100, 95] width 111 height 12
click at [116, 102] on div "Minu vestlused 3" at bounding box center [100, 107] width 111 height 12
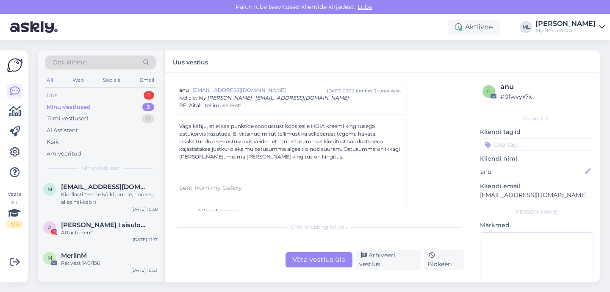
click at [111, 97] on div "Uus 1" at bounding box center [100, 95] width 111 height 12
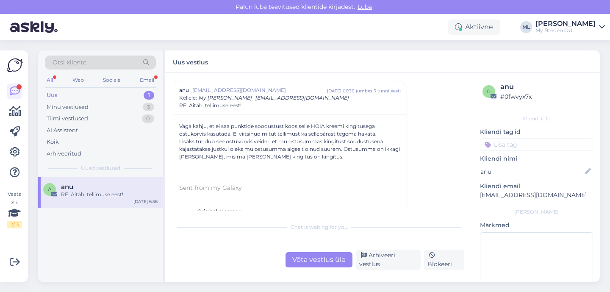
click at [50, 89] on div "Otsi kliente All Web Socials Email Uus 1 Minu vestlused 3 Tiimi vestlused 0 AI …" at bounding box center [100, 113] width 125 height 127
click at [52, 93] on div "Uus" at bounding box center [52, 95] width 11 height 8
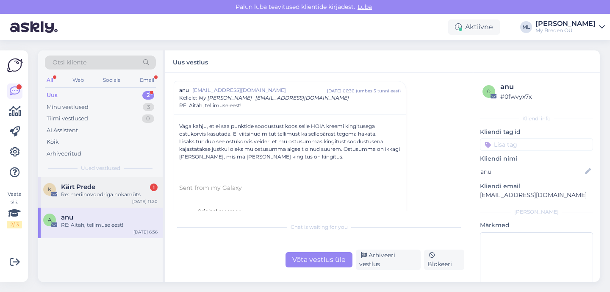
click at [107, 185] on div "Kärt Prede 1" at bounding box center [109, 187] width 97 height 8
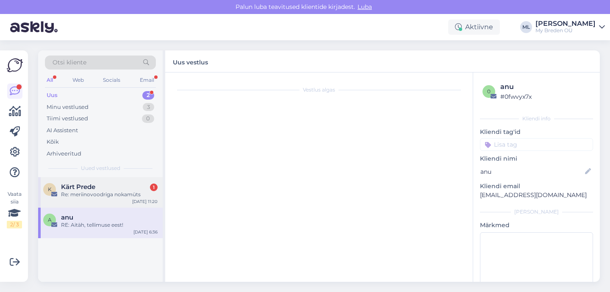
scroll to position [113, 0]
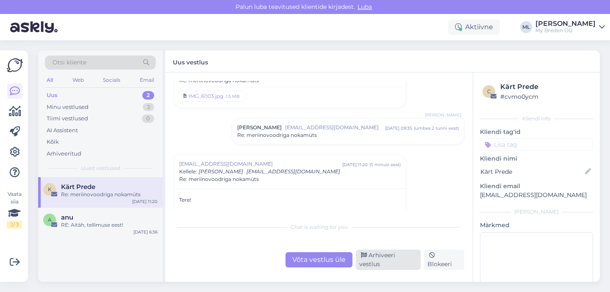
drag, startPoint x: 393, startPoint y: 270, endPoint x: 394, endPoint y: 265, distance: 5.2
click at [393, 270] on div "Vestlus algas Kärt Prede kart.prede@gmail.com sept 29 08:43 ( umbes 3 tunni ees…" at bounding box center [319, 176] width 308 height 209
click at [395, 260] on div "Arhiveeri vestlus" at bounding box center [388, 260] width 65 height 20
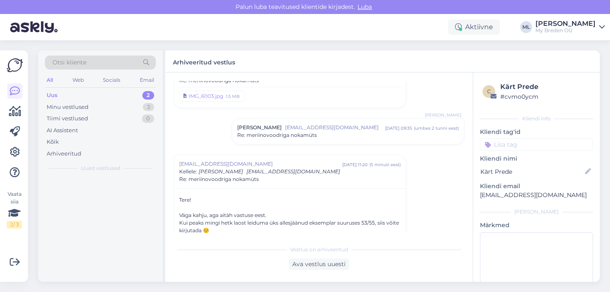
scroll to position [187, 0]
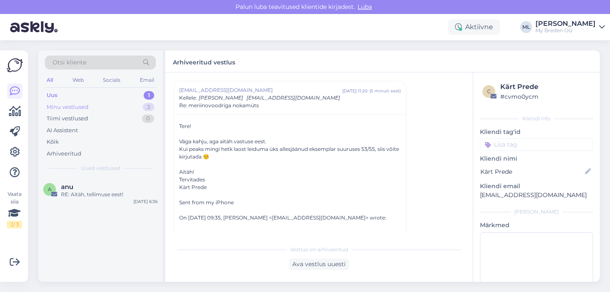
click at [81, 111] on div "Minu vestlused 3" at bounding box center [100, 107] width 111 height 12
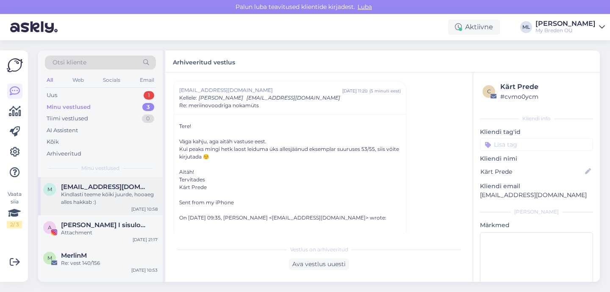
drag, startPoint x: 85, startPoint y: 198, endPoint x: 100, endPoint y: 190, distance: 16.9
click at [85, 199] on div "Kindlasti teeme kõiki juurde, hooaeg alles hakkab :)" at bounding box center [109, 198] width 97 height 15
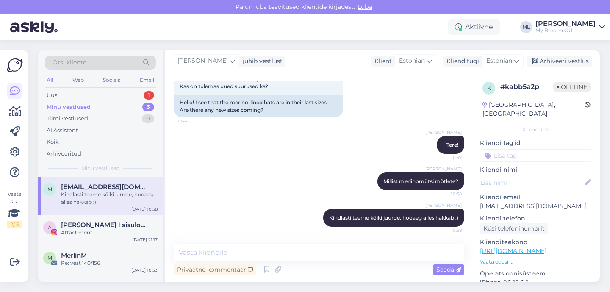
scroll to position [56, 0]
click at [51, 97] on div "Uus" at bounding box center [52, 95] width 11 height 8
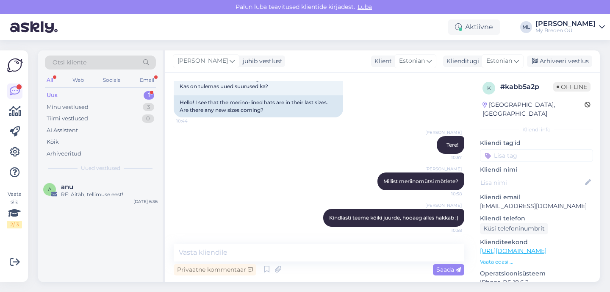
click at [109, 94] on div "Uus 1" at bounding box center [100, 95] width 111 height 12
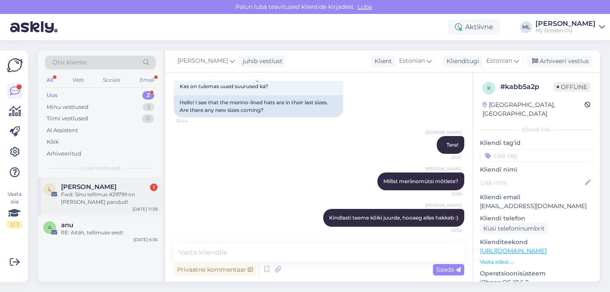
click at [64, 200] on div "Fwd: Sinu tellimus #29799 on teele pandud!" at bounding box center [109, 198] width 97 height 15
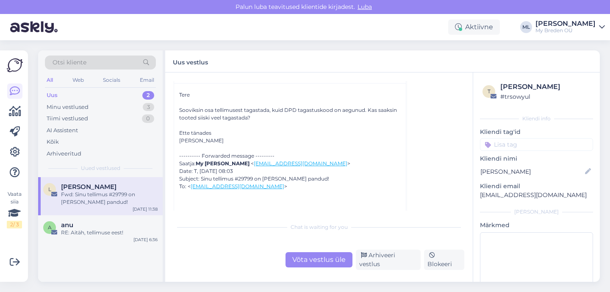
scroll to position [55, 0]
drag, startPoint x: 298, startPoint y: 158, endPoint x: 351, endPoint y: 157, distance: 52.6
click at [351, 157] on div "---------- Forwarded message --------- Saatja: My Breden < stella@mybreden.com …" at bounding box center [290, 170] width 222 height 38
click at [491, 197] on p "laurakaal3@gmail.com" at bounding box center [536, 195] width 113 height 9
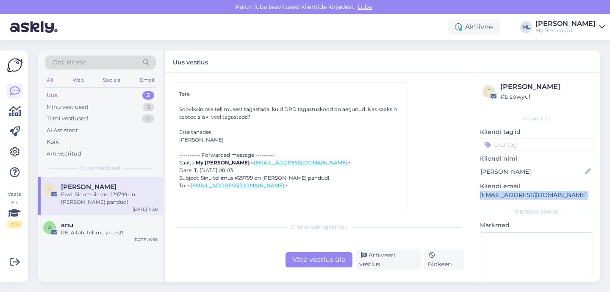
click at [491, 197] on p "laurakaal3@gmail.com" at bounding box center [536, 195] width 113 height 9
copy div "laurakaal3@gmail.com Lisa"
click at [47, 93] on div "Uus" at bounding box center [52, 95] width 11 height 8
click at [97, 194] on div "Fwd: Sinu tellimus #29799 on teele pandud!" at bounding box center [109, 198] width 97 height 15
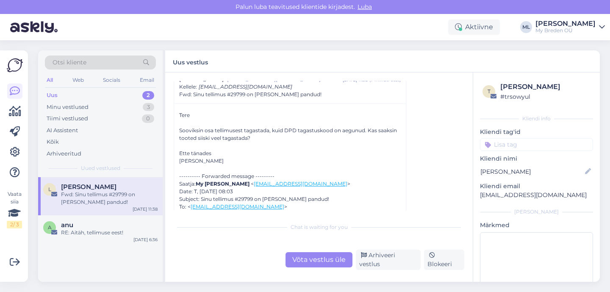
scroll to position [0, 0]
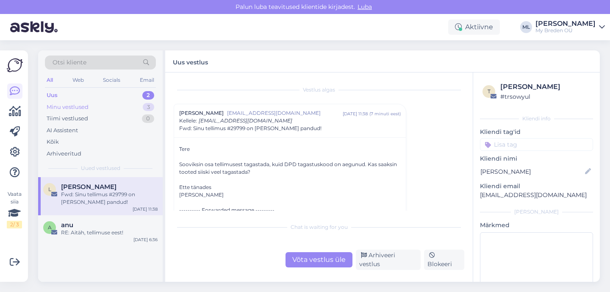
click at [73, 104] on div "Minu vestlused" at bounding box center [68, 107] width 42 height 8
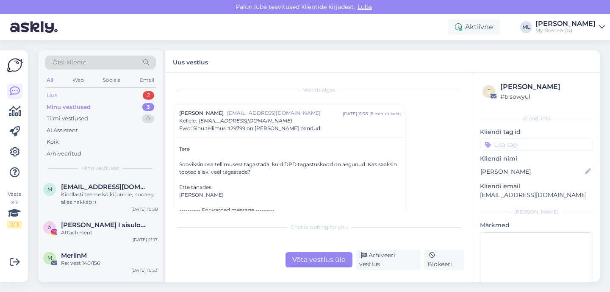
click at [47, 94] on div "Uus" at bounding box center [52, 95] width 11 height 8
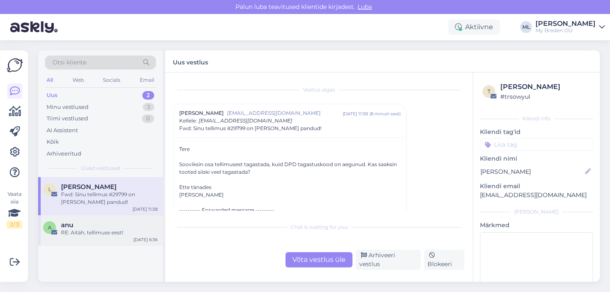
click at [109, 227] on div "anu" at bounding box center [109, 225] width 97 height 8
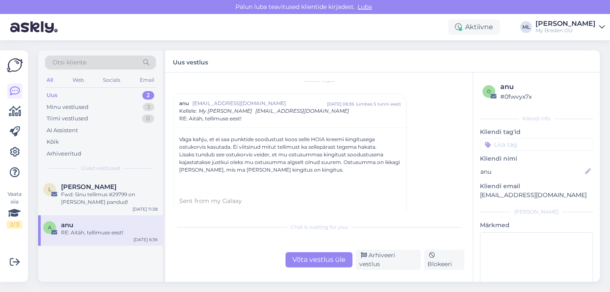
scroll to position [10, 0]
